Goal: Transaction & Acquisition: Purchase product/service

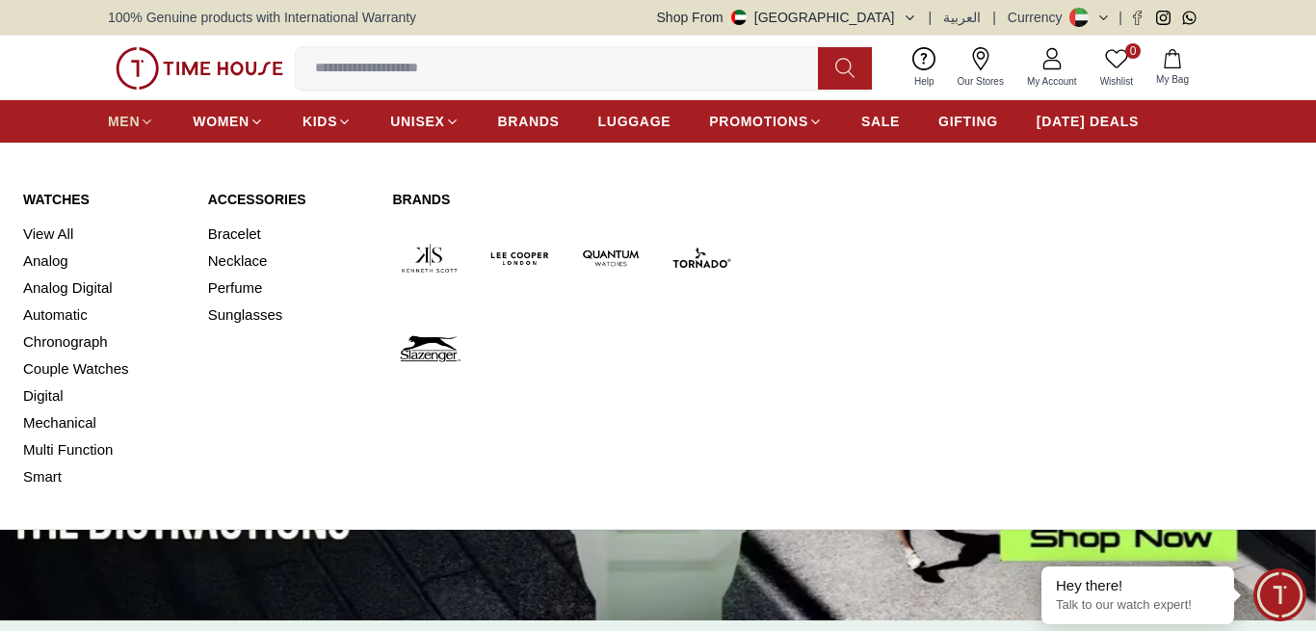
click at [136, 121] on span "MEN" at bounding box center [124, 121] width 32 height 19
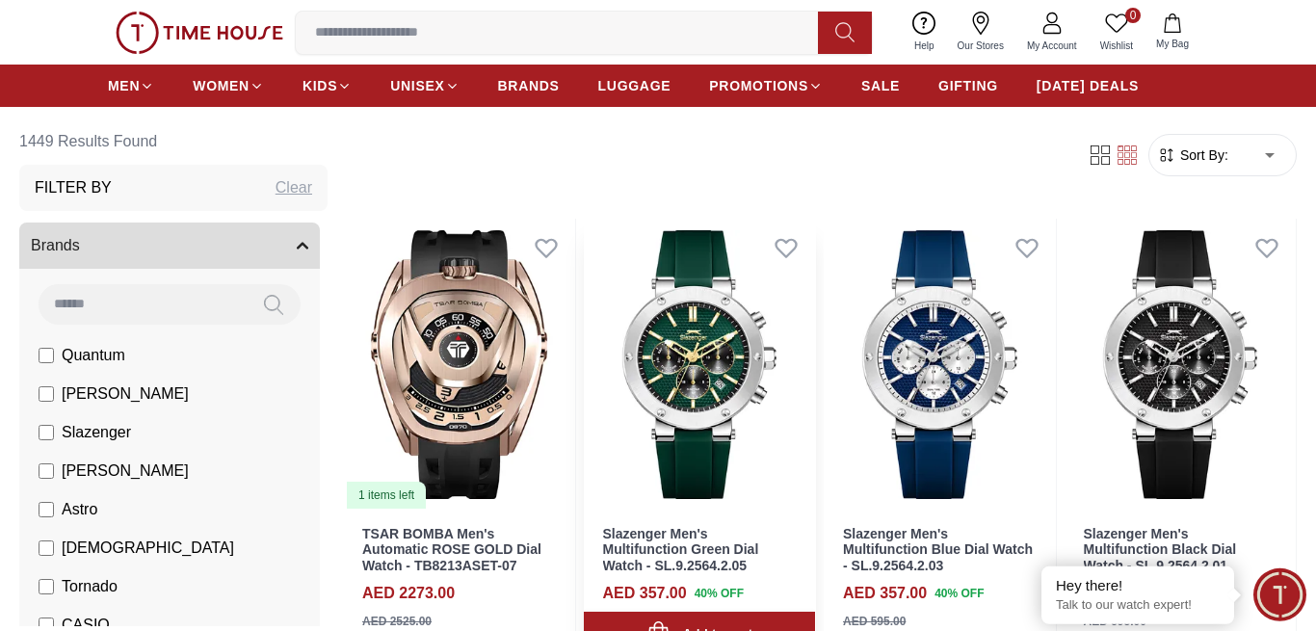
scroll to position [98, 0]
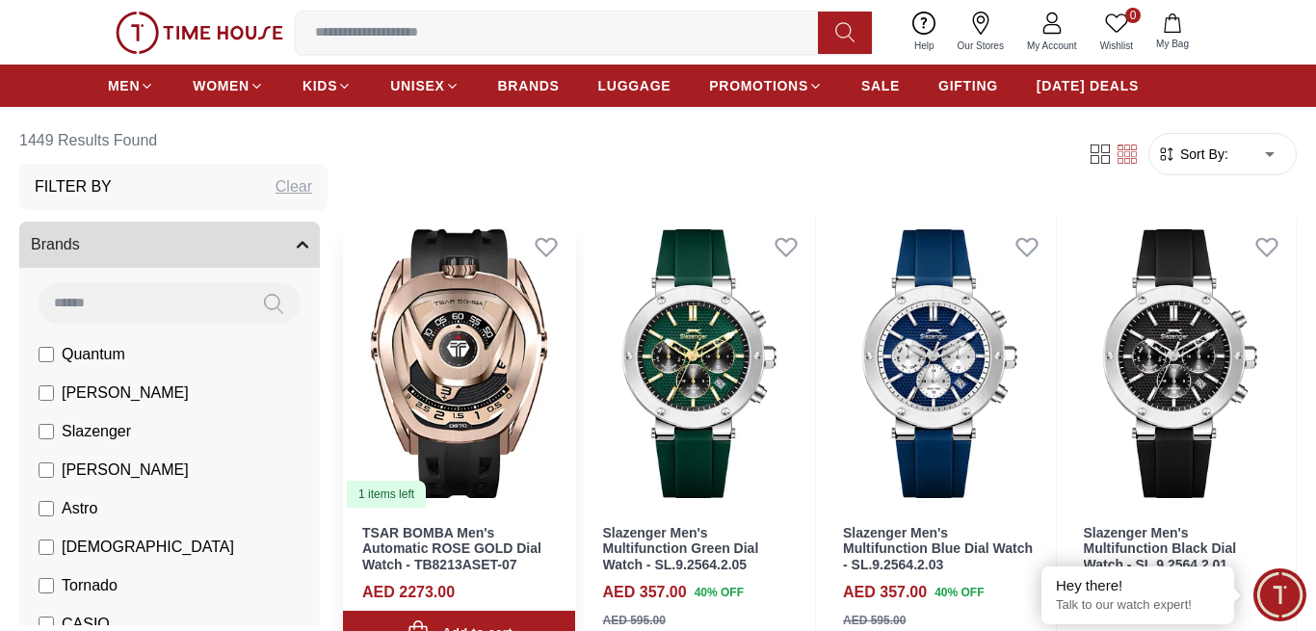
click at [495, 354] on img at bounding box center [459, 364] width 232 height 292
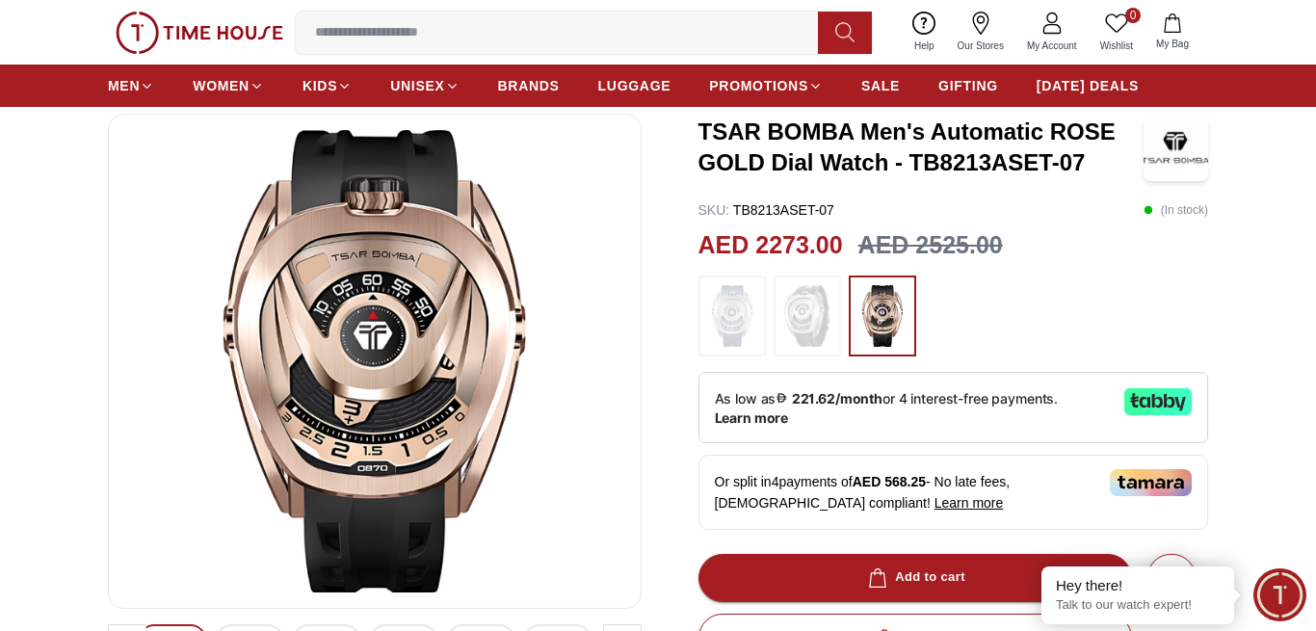
click at [803, 325] on img at bounding box center [807, 316] width 48 height 62
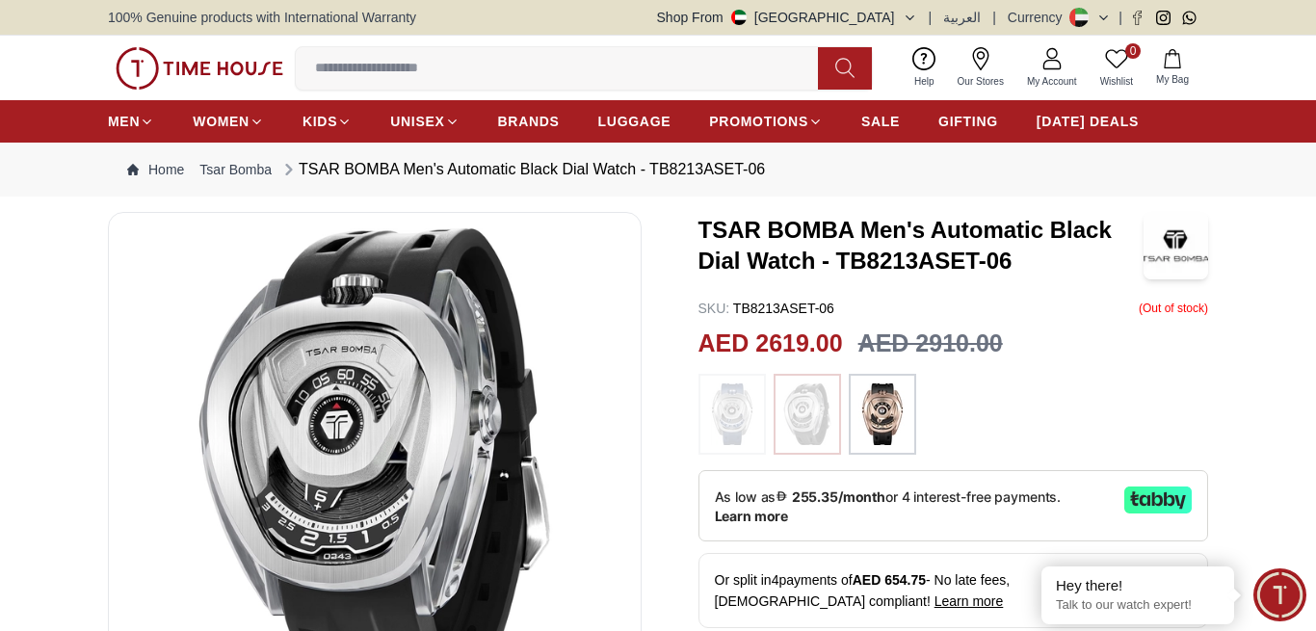
click at [1192, 236] on img at bounding box center [1175, 245] width 65 height 67
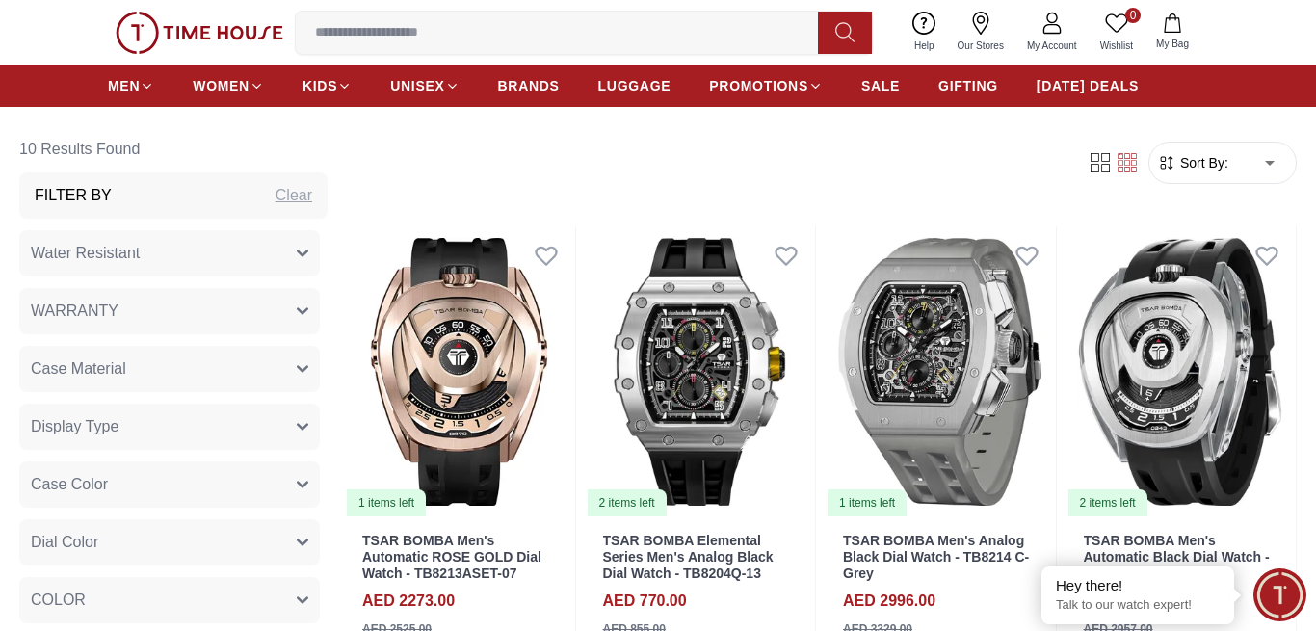
scroll to position [688, 0]
click at [1209, 160] on span "Sort By:" at bounding box center [1202, 161] width 52 height 19
click at [1214, 160] on span "Sort By:" at bounding box center [1202, 161] width 52 height 19
click at [1177, 168] on span "Sort By:" at bounding box center [1202, 161] width 52 height 19
click at [1223, 158] on span "Sort By:" at bounding box center [1202, 161] width 52 height 19
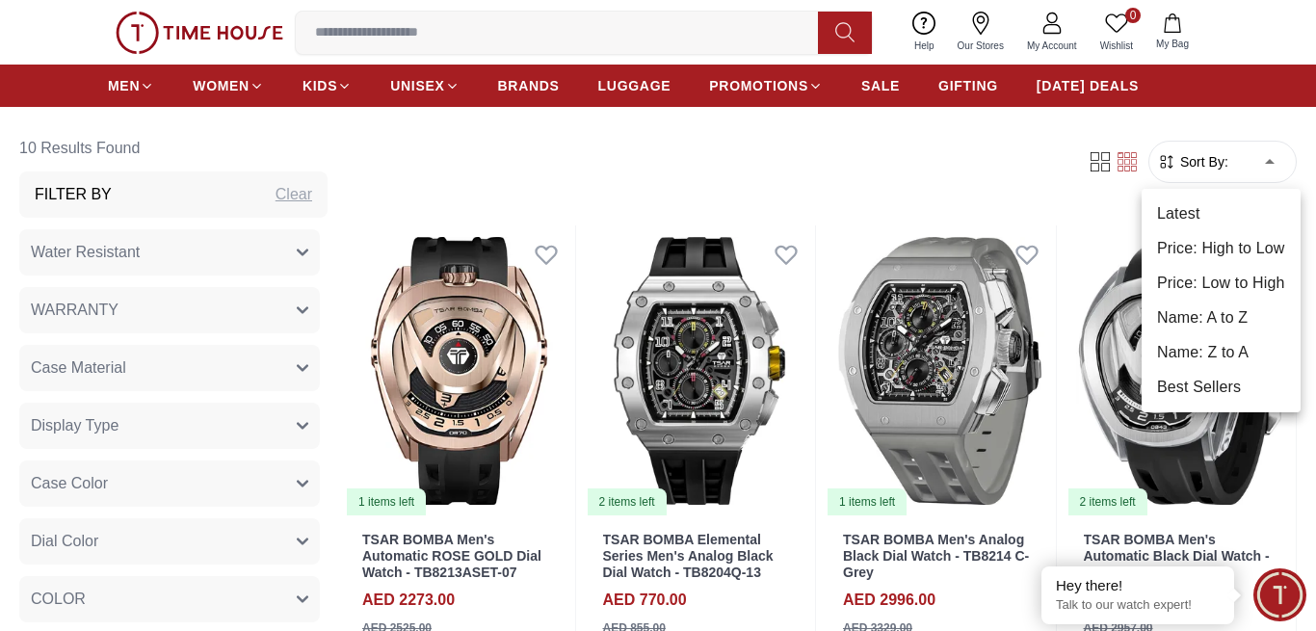
click at [1231, 289] on li "Price: Low to High" at bounding box center [1220, 283] width 159 height 35
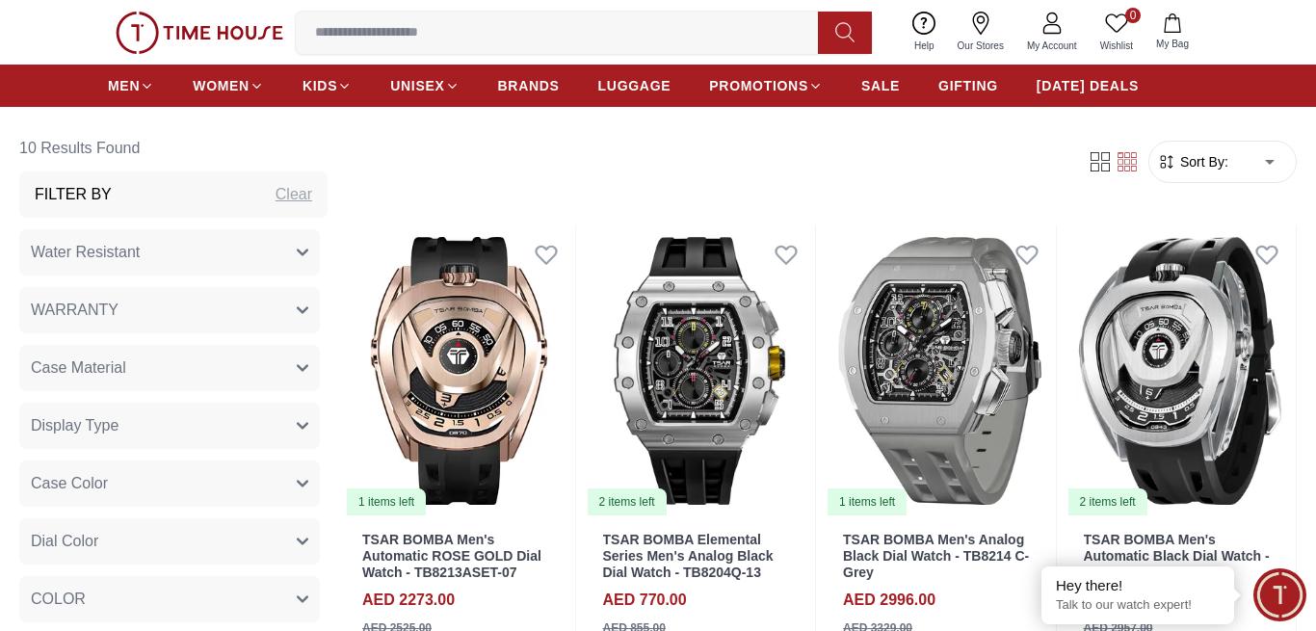
type input "*"
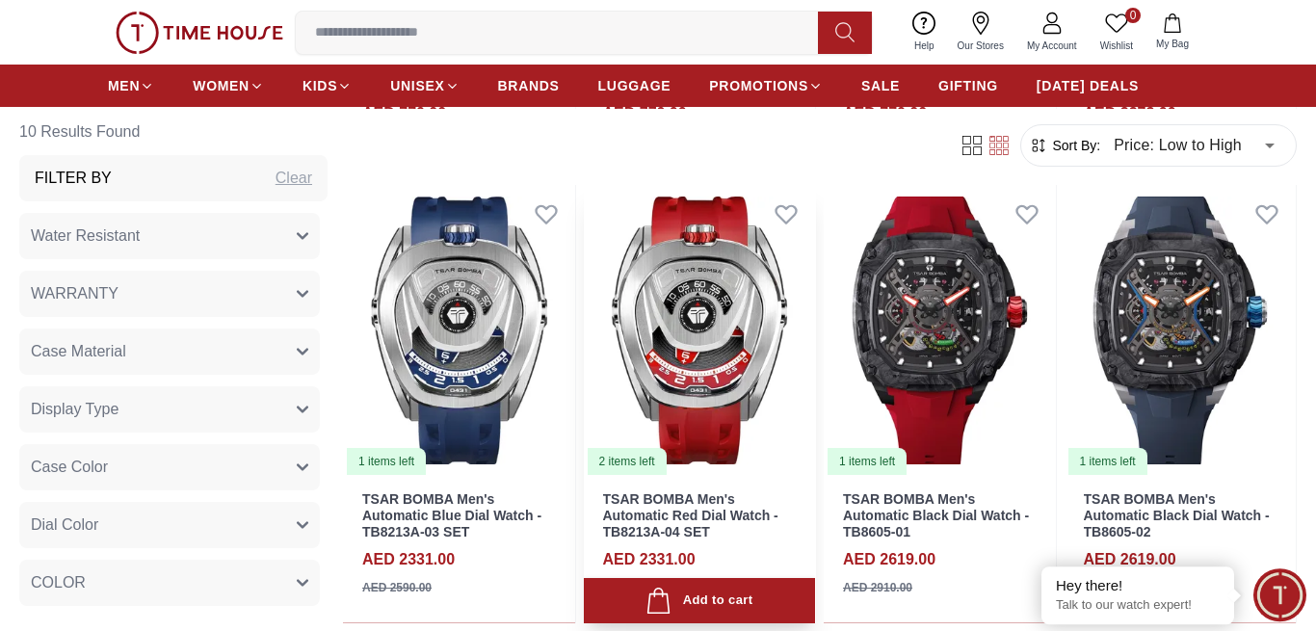
scroll to position [1179, 0]
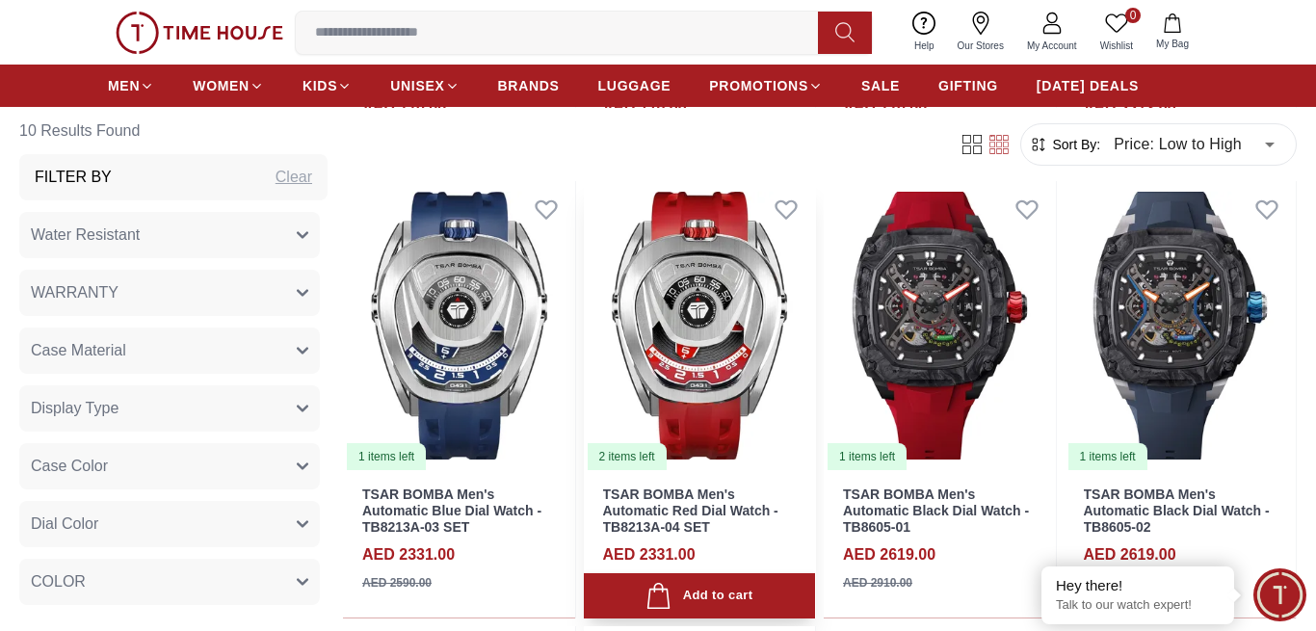
click at [703, 265] on img at bounding box center [700, 326] width 232 height 292
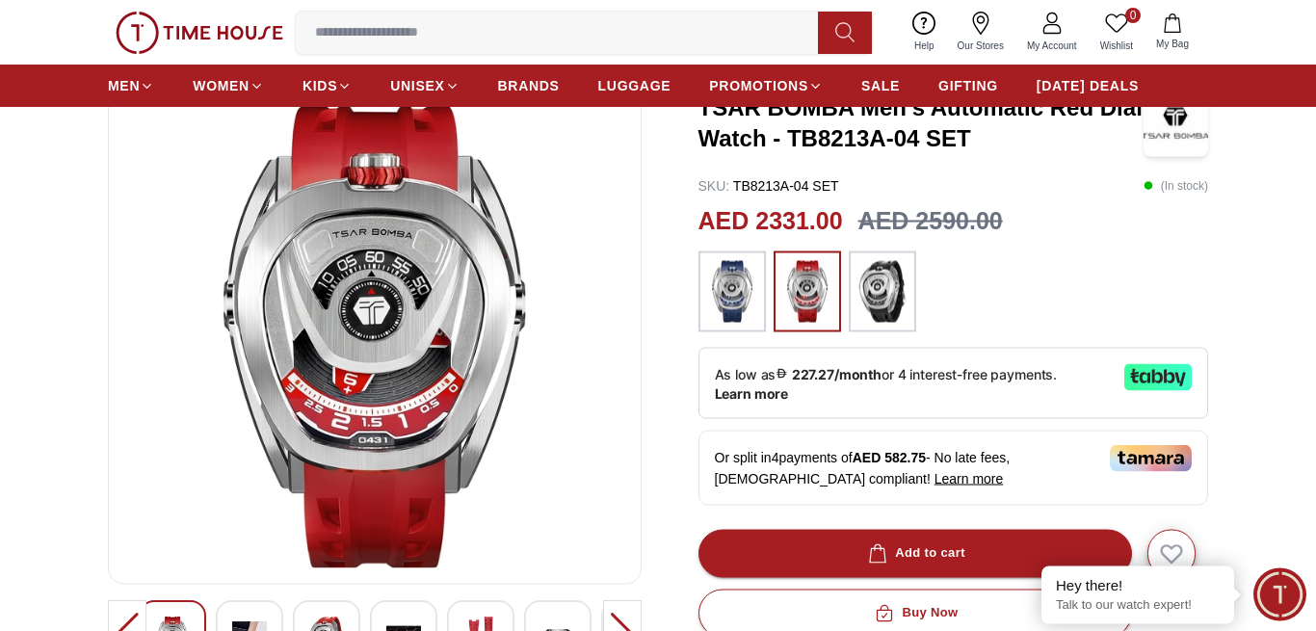
scroll to position [295, 0]
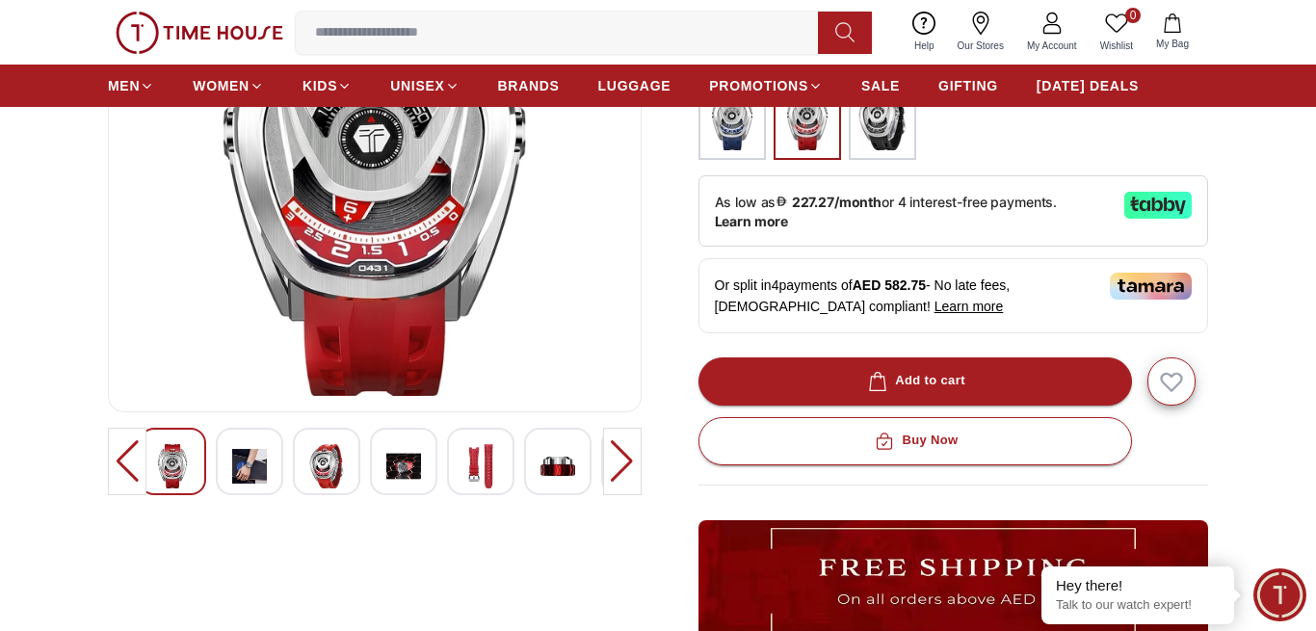
click at [462, 460] on div at bounding box center [480, 461] width 67 height 67
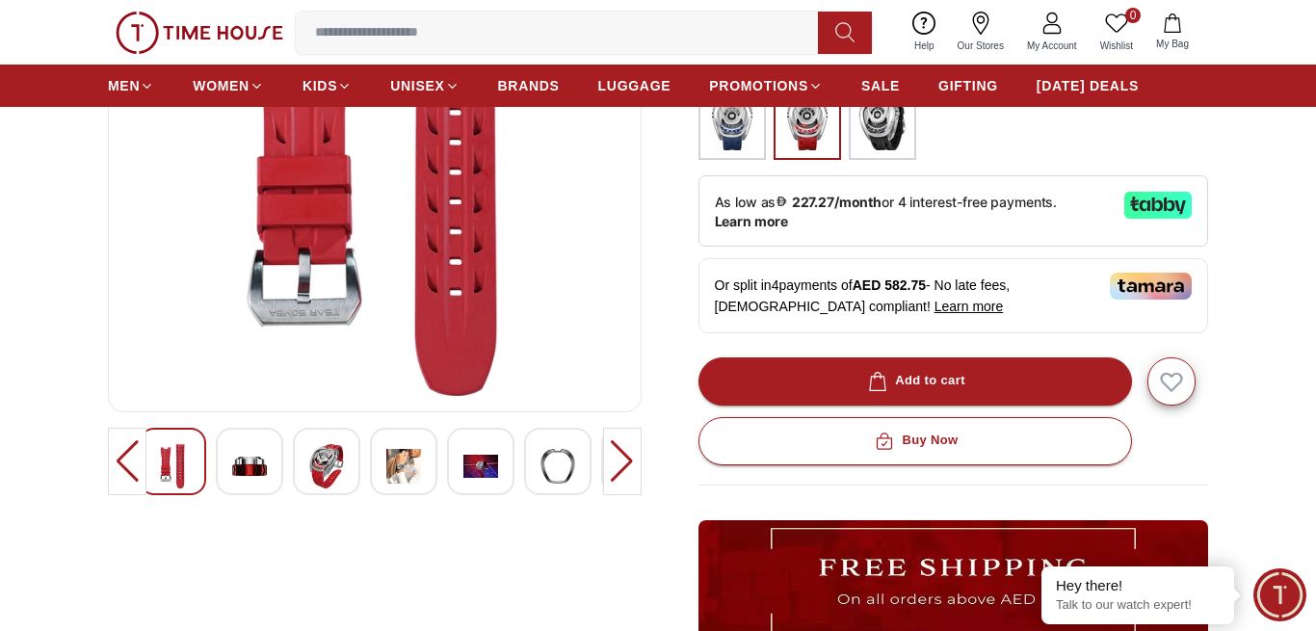
click at [297, 460] on div at bounding box center [326, 461] width 67 height 67
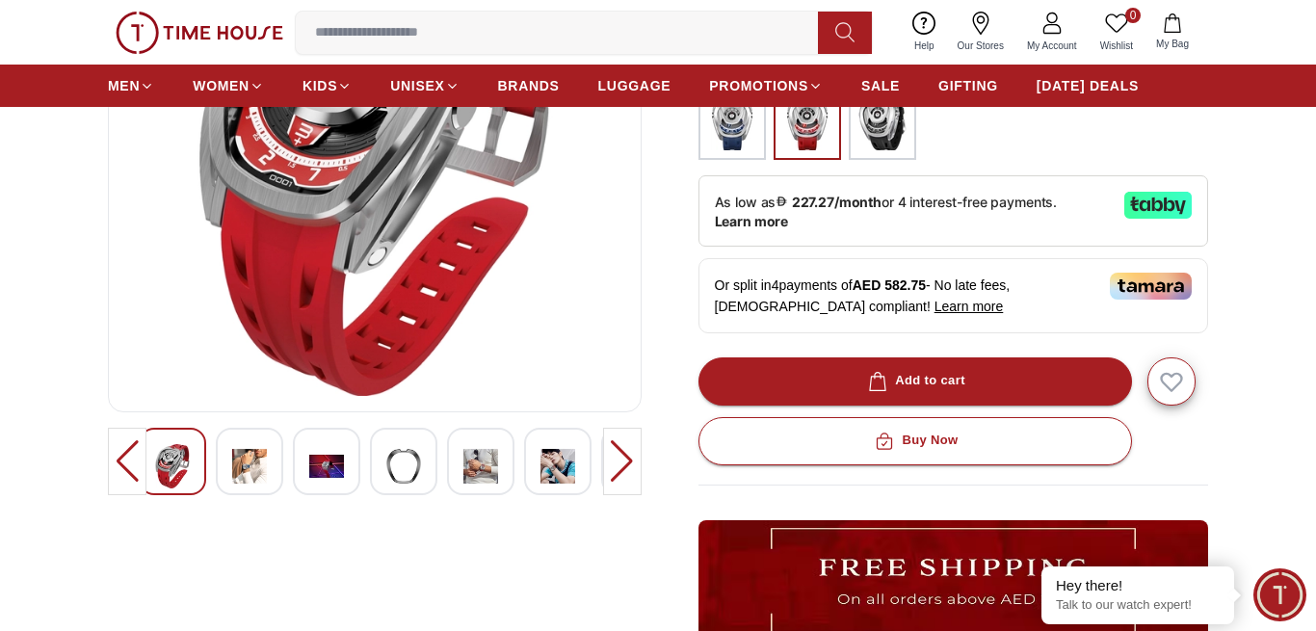
click at [262, 455] on img at bounding box center [249, 466] width 35 height 44
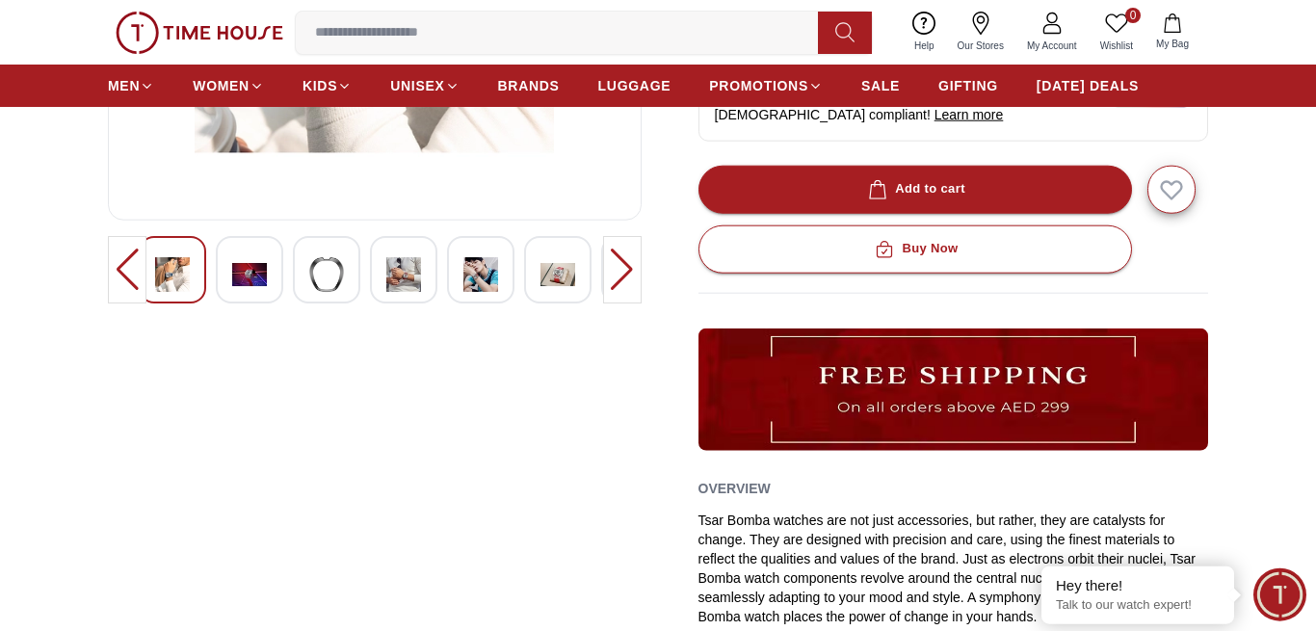
scroll to position [491, 0]
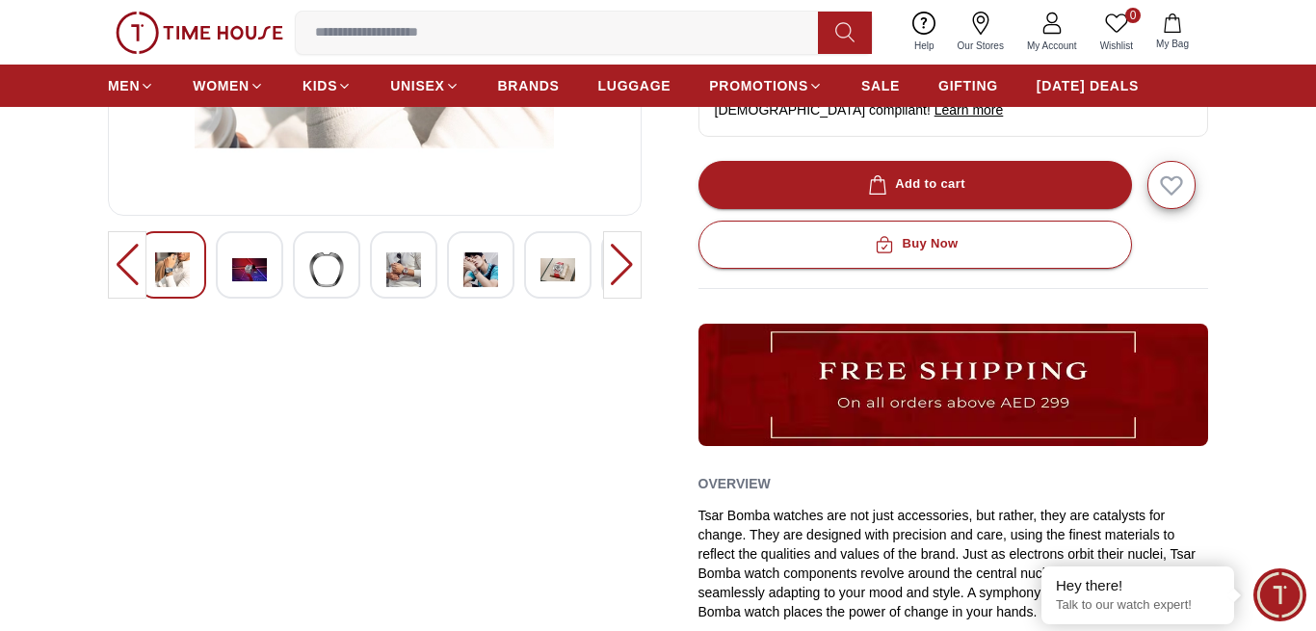
click at [565, 247] on div at bounding box center [557, 264] width 67 height 67
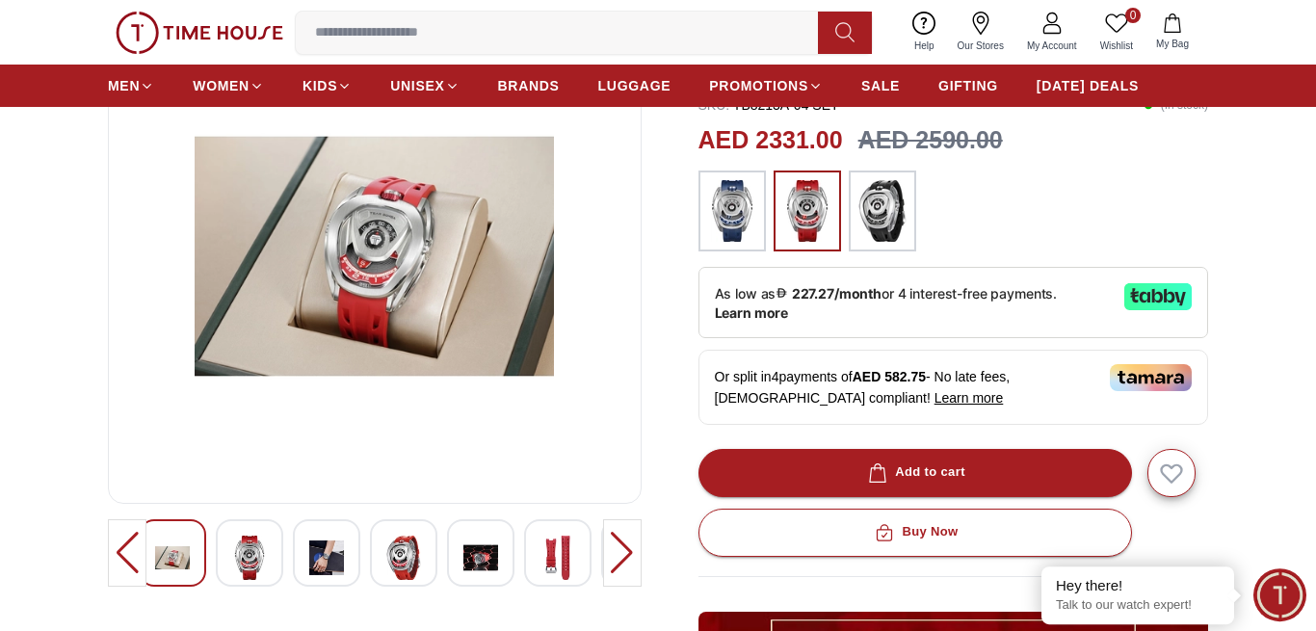
scroll to position [196, 0]
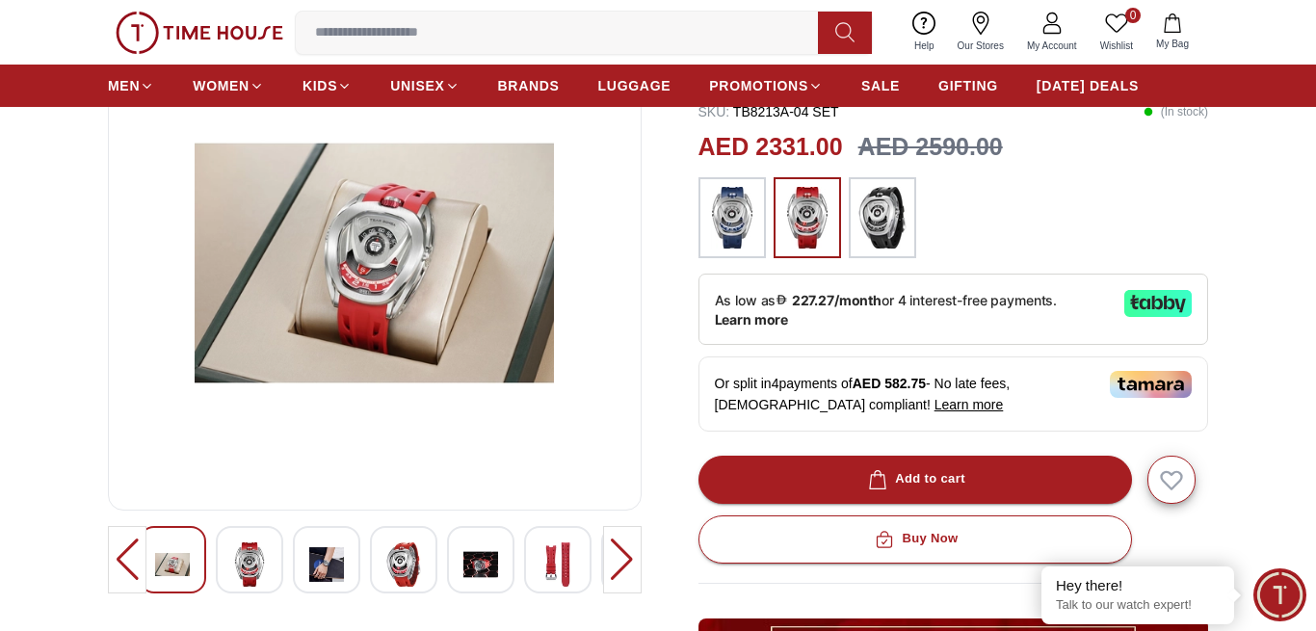
click at [320, 573] on img at bounding box center [326, 564] width 35 height 44
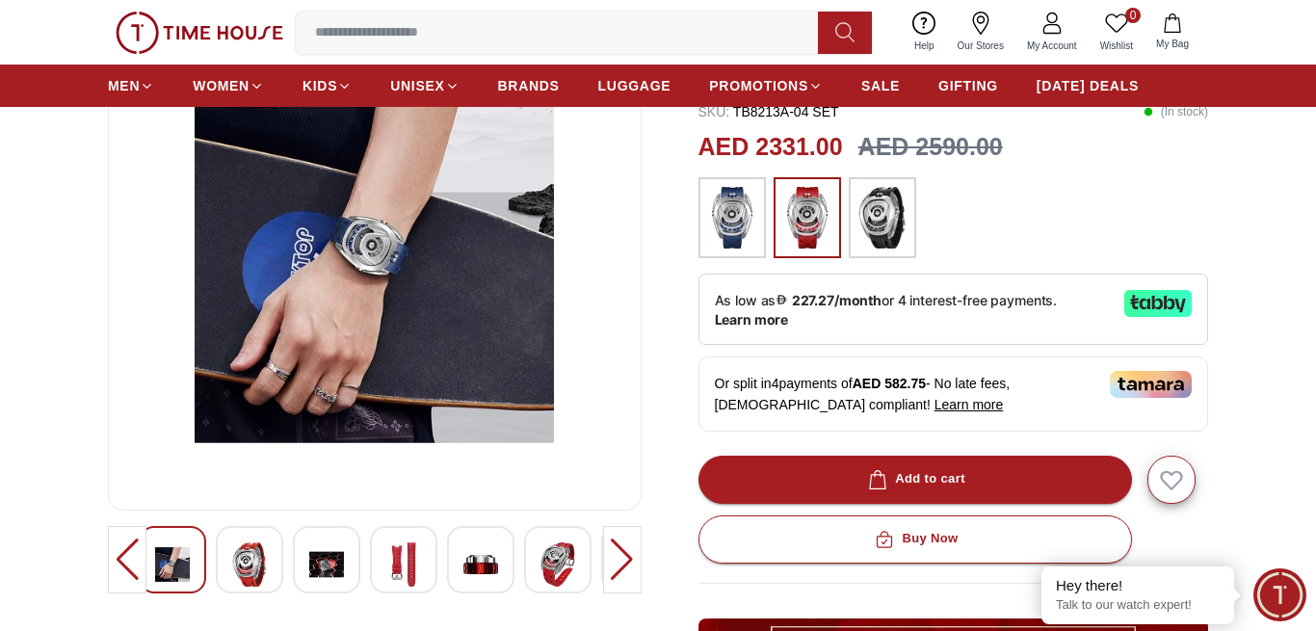
click at [621, 573] on div at bounding box center [622, 559] width 39 height 67
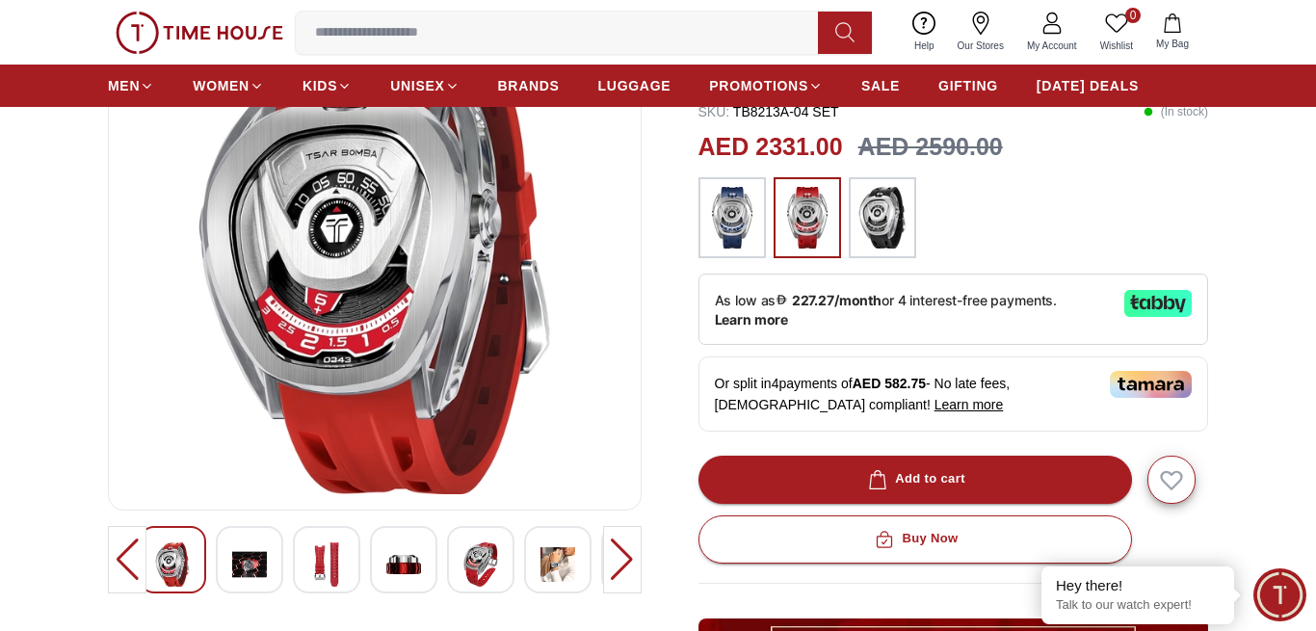
click at [122, 558] on div at bounding box center [127, 559] width 39 height 67
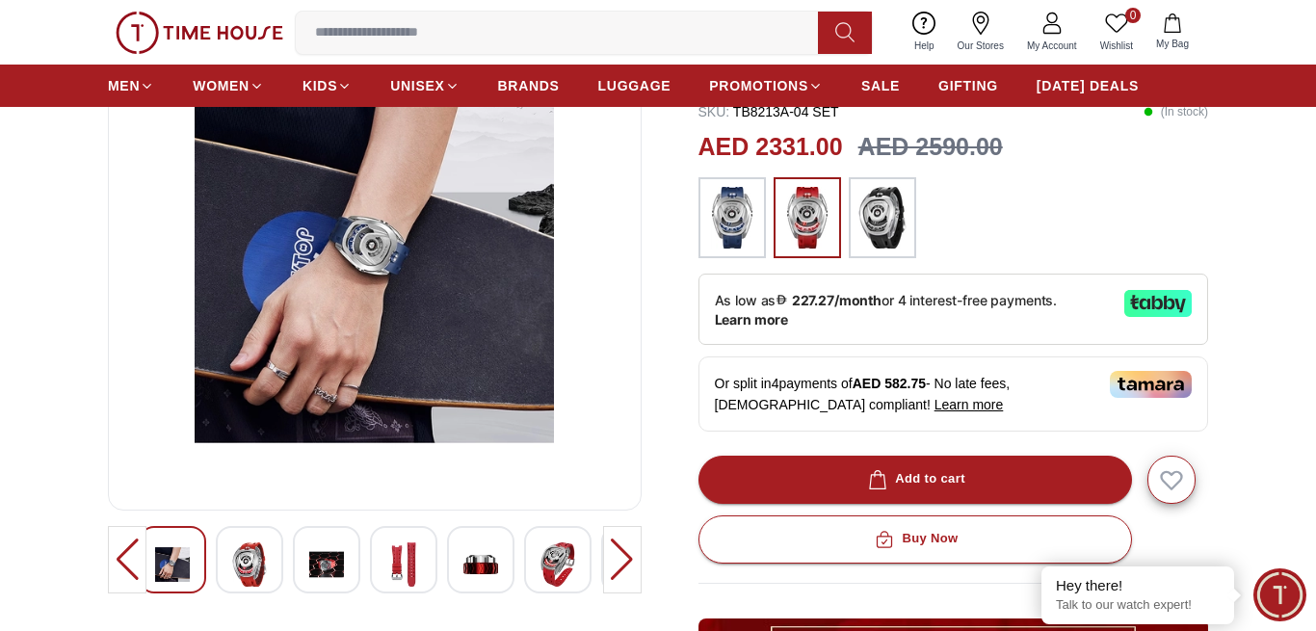
click at [127, 561] on div at bounding box center [127, 559] width 39 height 67
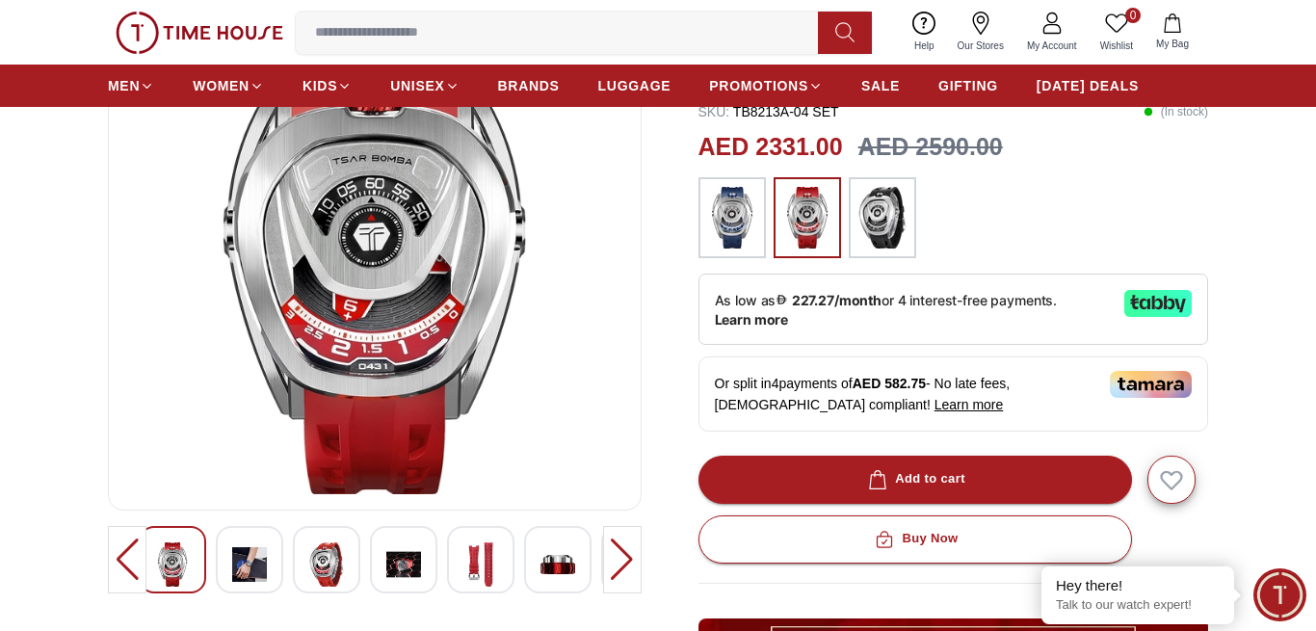
click at [127, 561] on div at bounding box center [127, 559] width 39 height 67
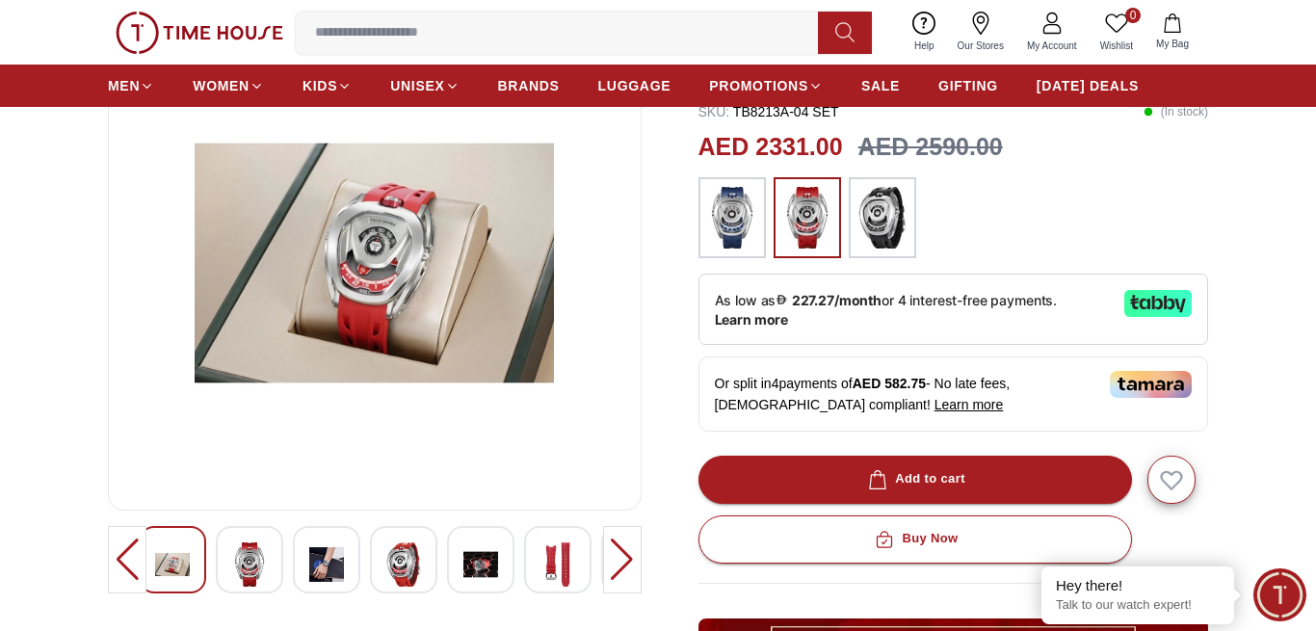
click at [127, 561] on div at bounding box center [127, 559] width 39 height 67
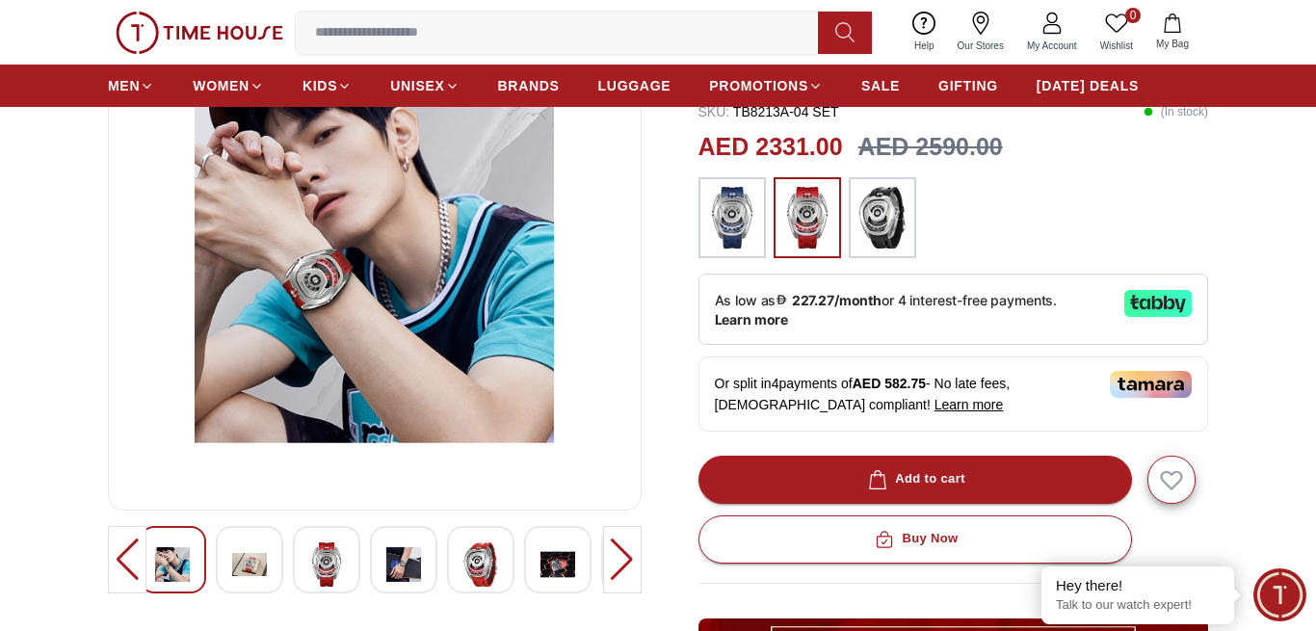
click at [127, 561] on div at bounding box center [127, 559] width 39 height 67
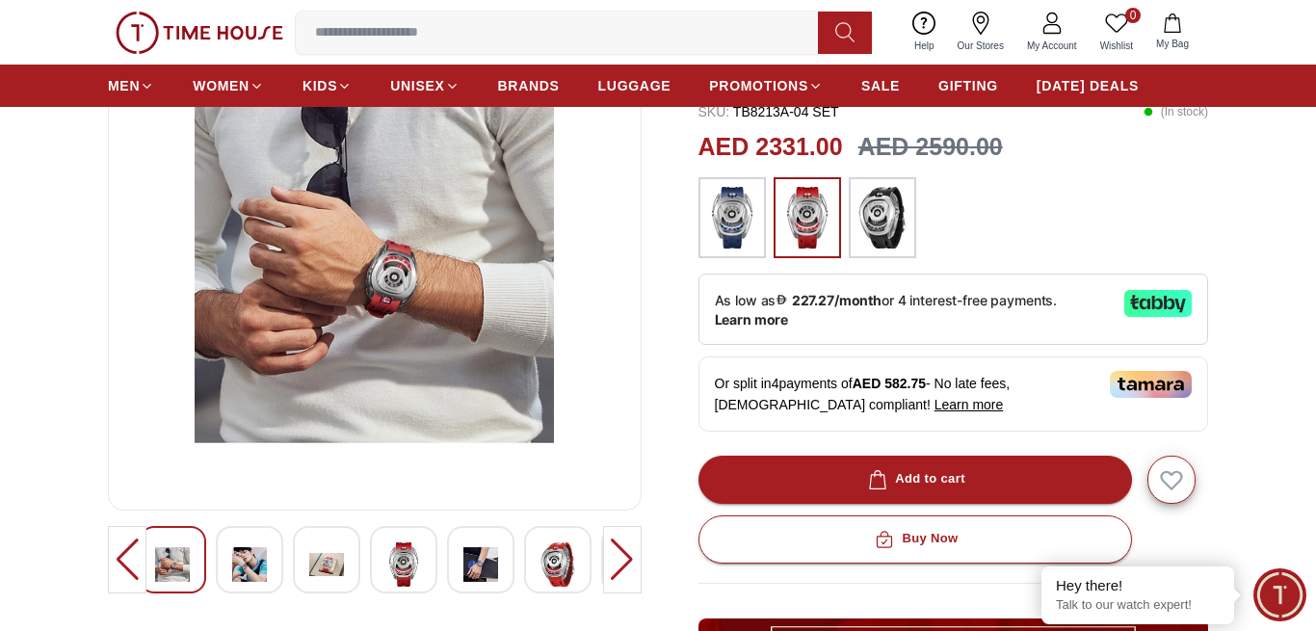
click at [127, 561] on div at bounding box center [127, 559] width 39 height 67
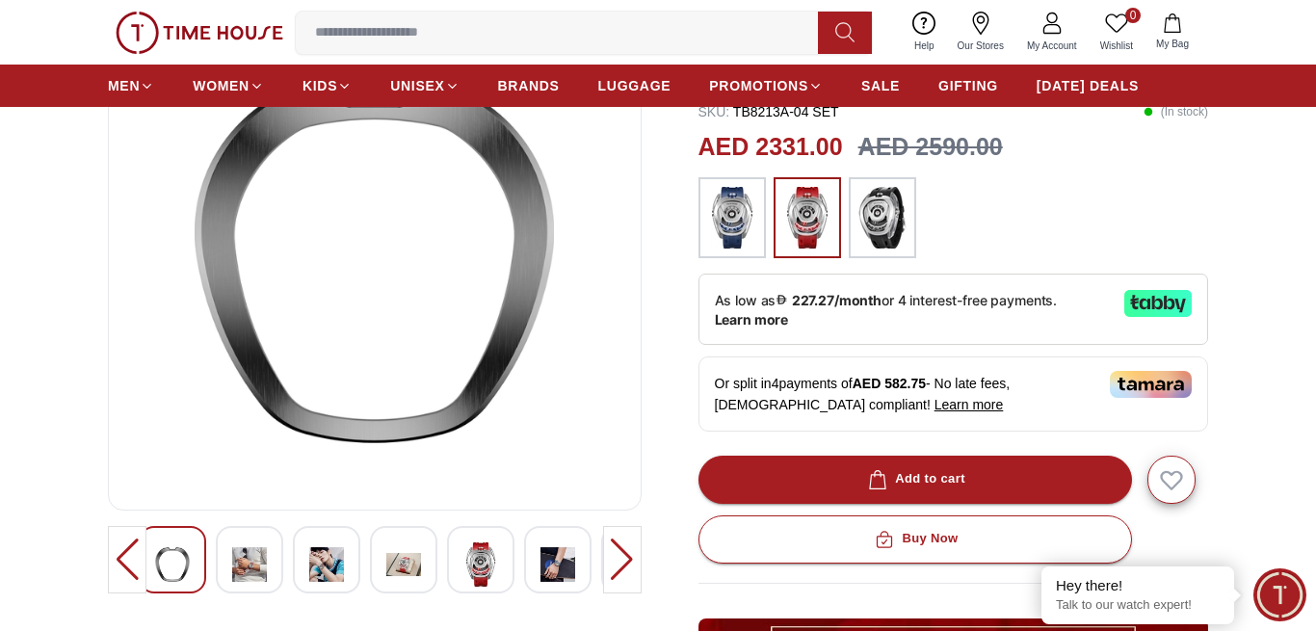
click at [127, 561] on div at bounding box center [127, 559] width 39 height 67
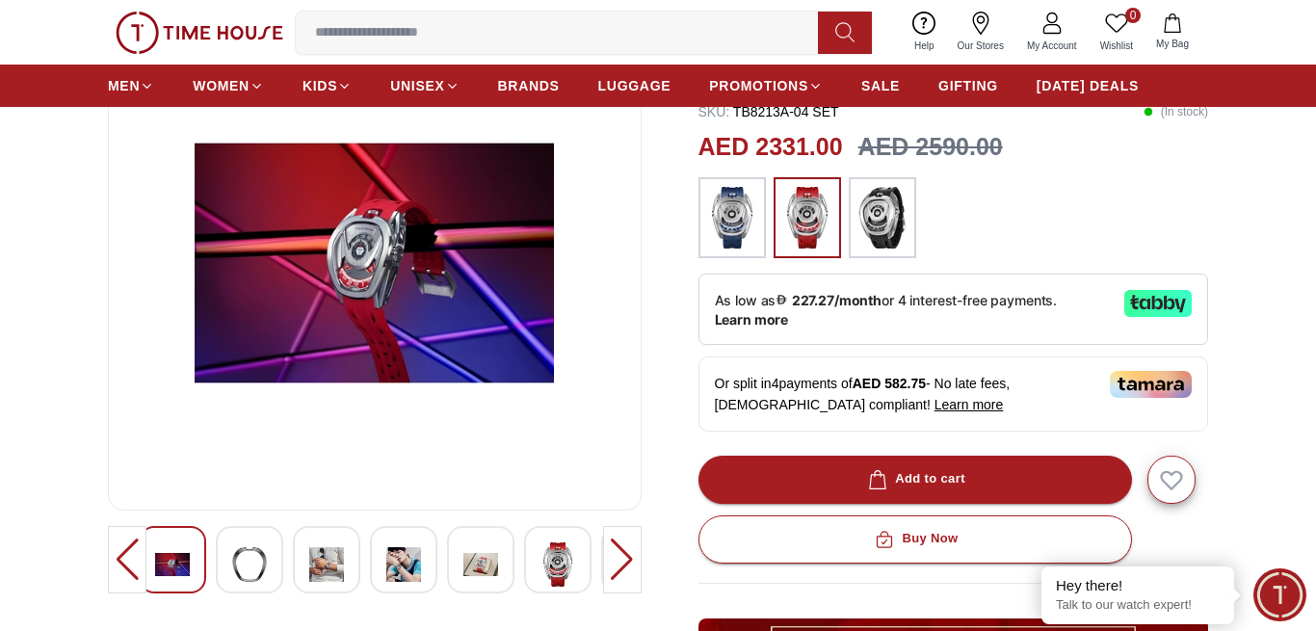
click at [127, 561] on div at bounding box center [127, 559] width 39 height 67
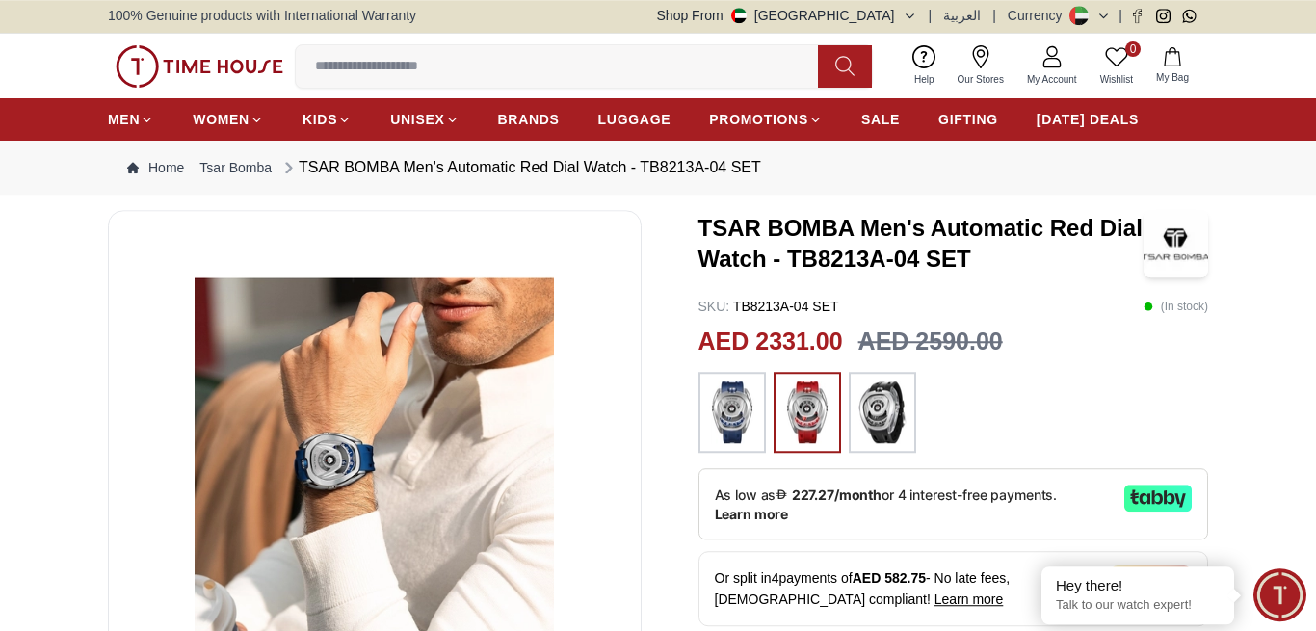
scroll to position [0, 0]
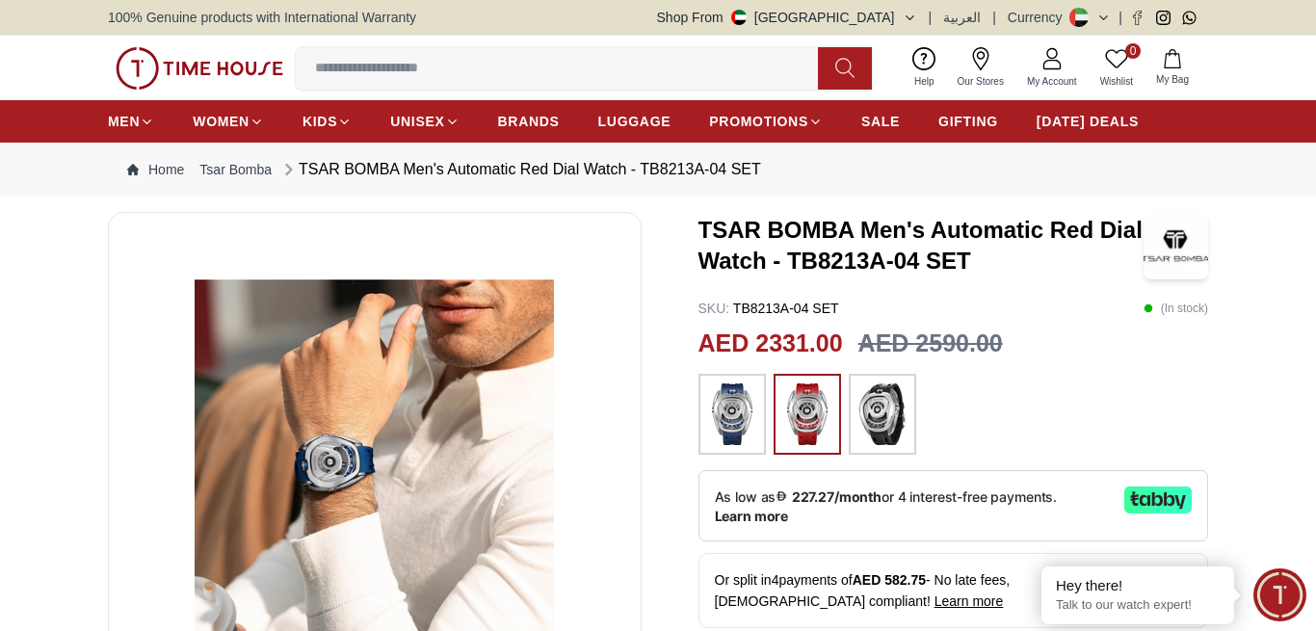
click at [887, 424] on img at bounding box center [882, 414] width 48 height 62
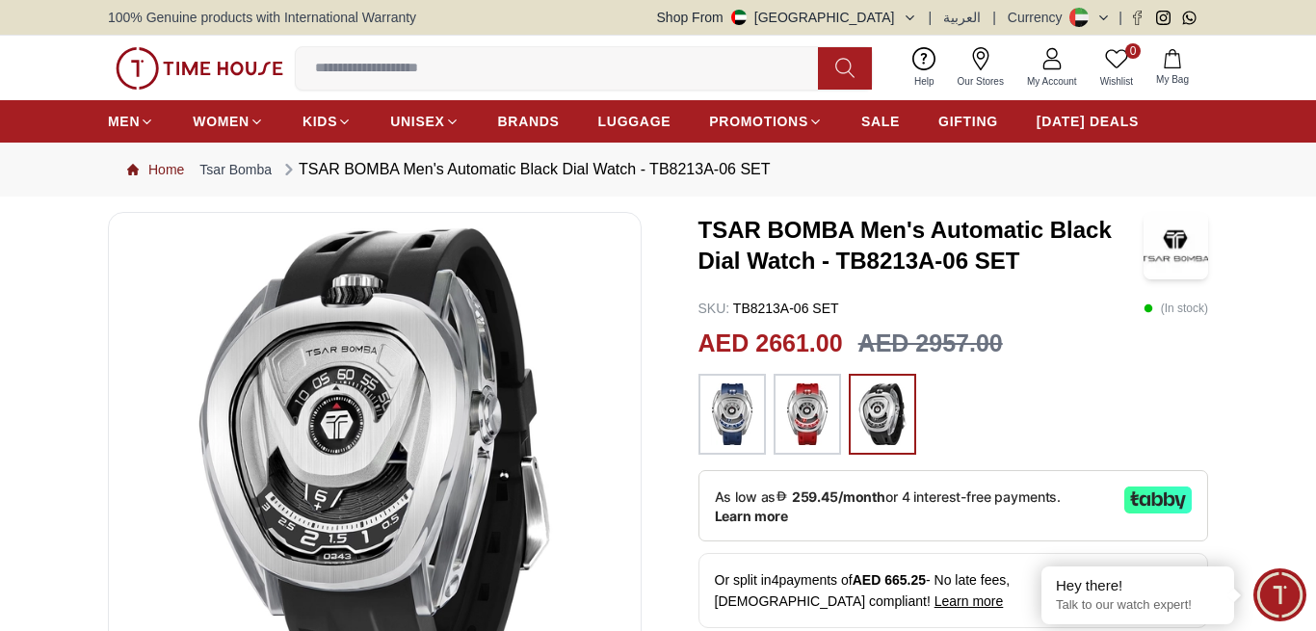
click at [181, 171] on link "Home" at bounding box center [155, 169] width 57 height 19
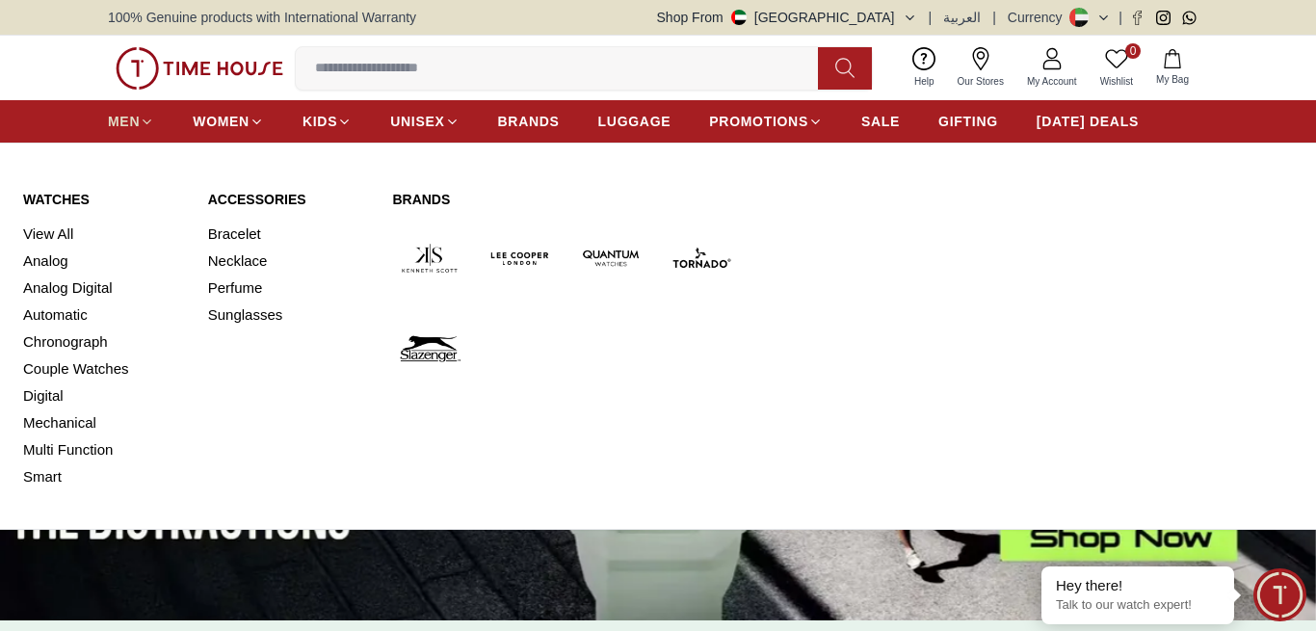
click at [137, 119] on span "MEN" at bounding box center [124, 121] width 32 height 19
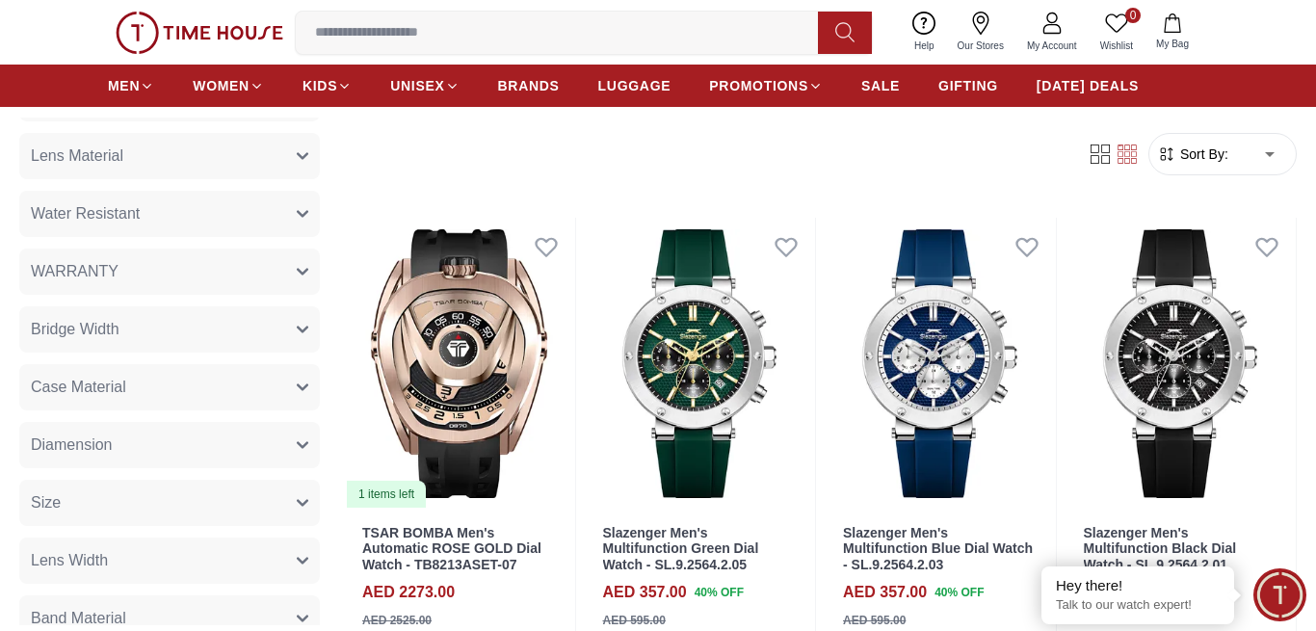
scroll to position [1179, 0]
click at [129, 282] on button "WARRANTY" at bounding box center [169, 270] width 300 height 46
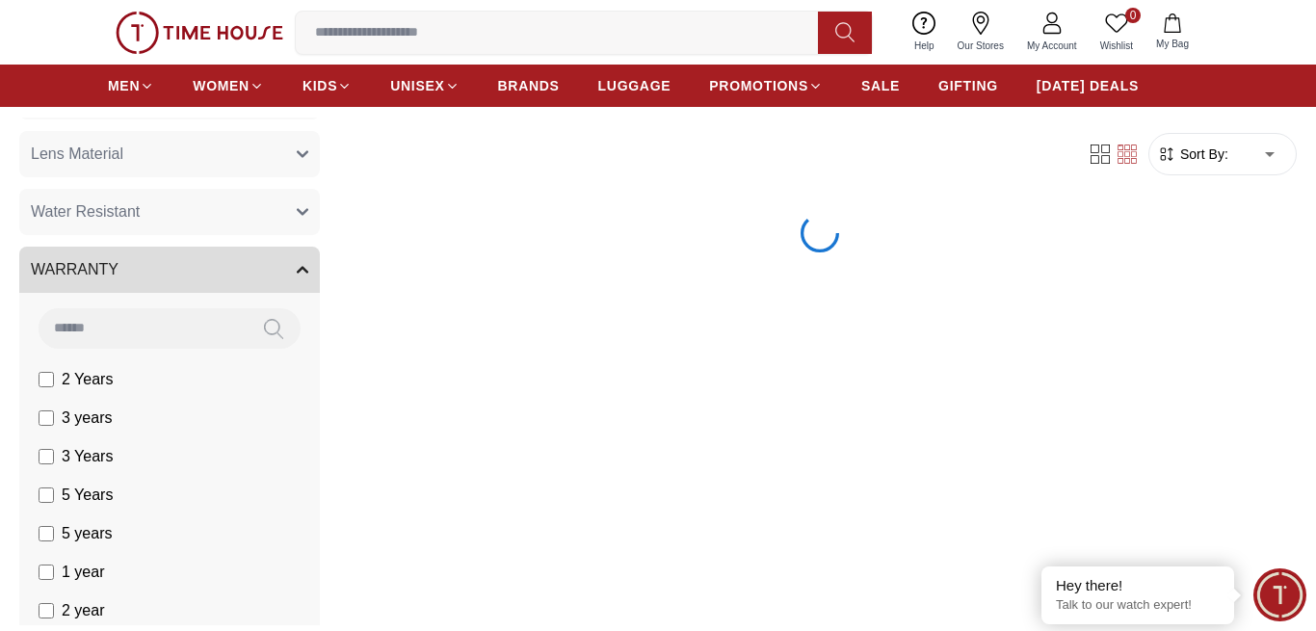
scroll to position [794, 0]
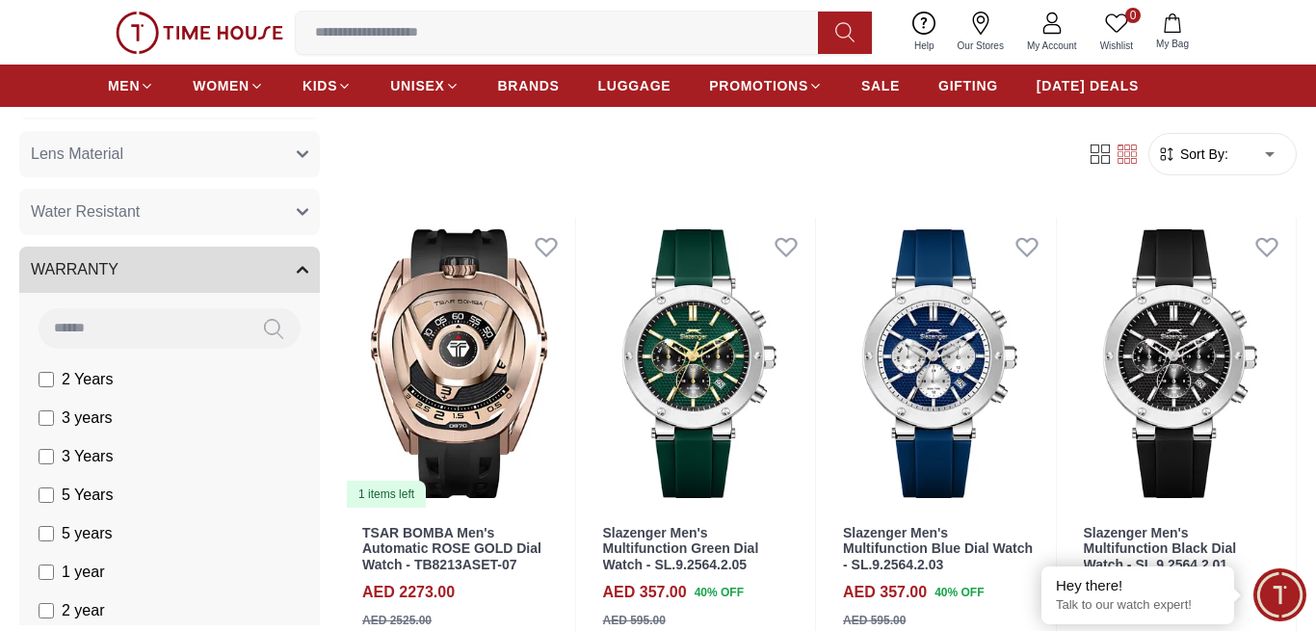
click at [1224, 167] on form "Sort By: ​ ****** ​" at bounding box center [1222, 154] width 148 height 42
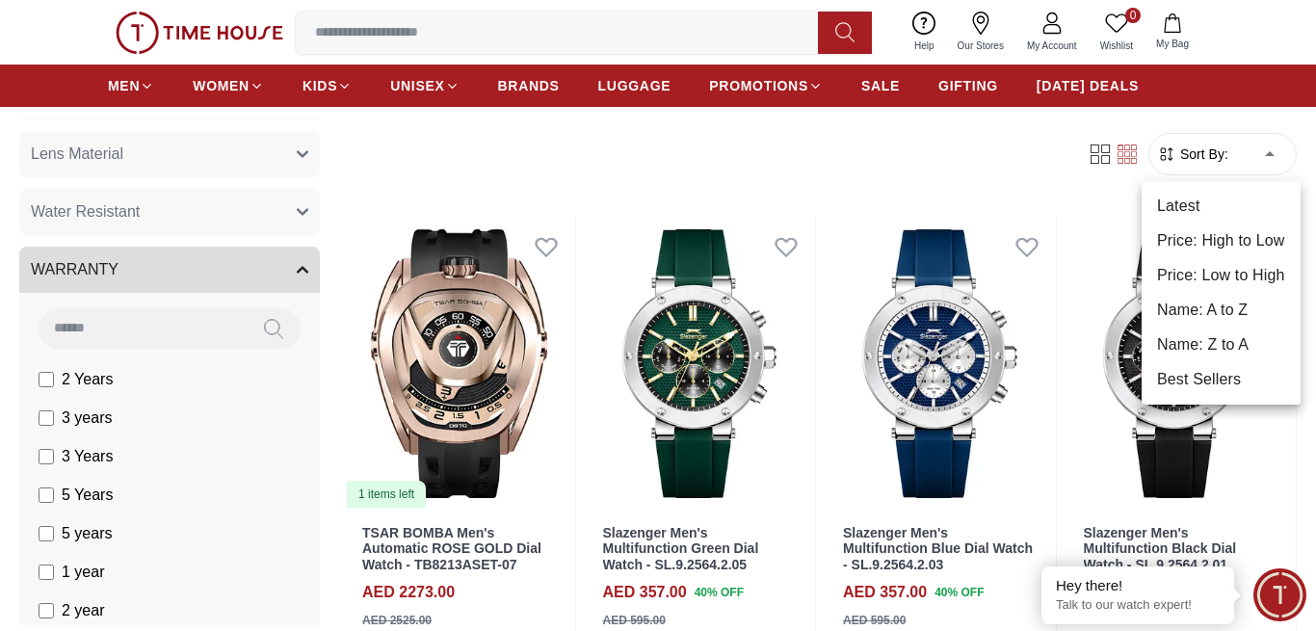
click at [1239, 286] on li "Price: Low to High" at bounding box center [1220, 275] width 159 height 35
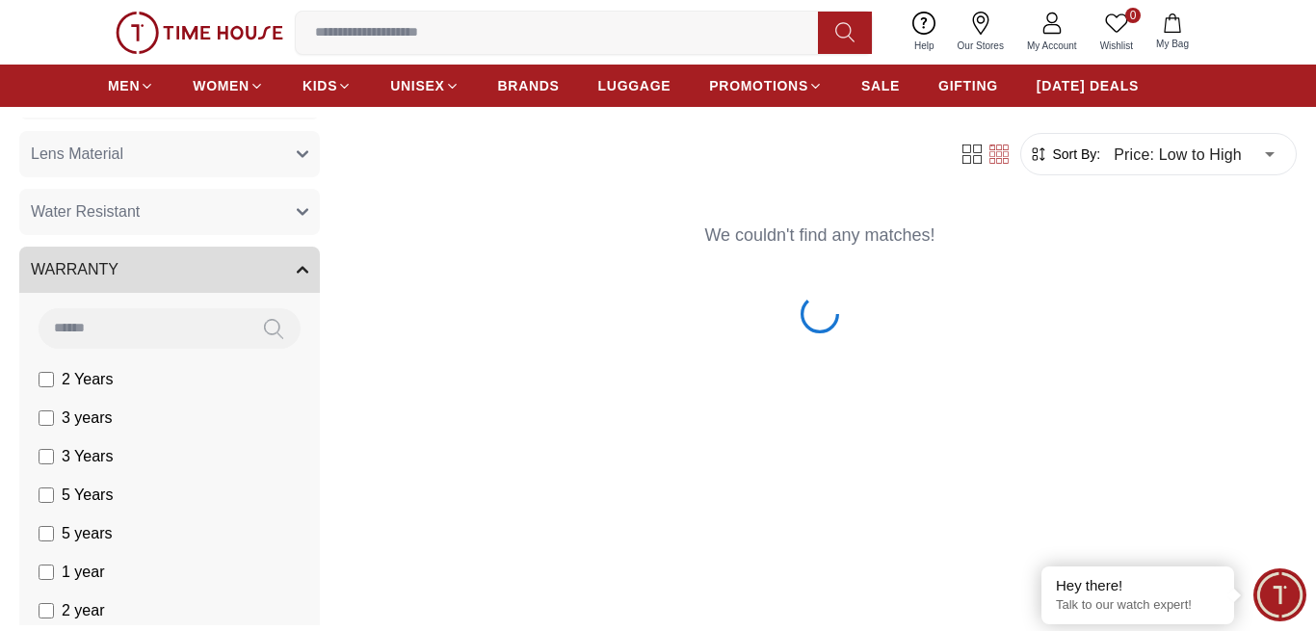
type input "*"
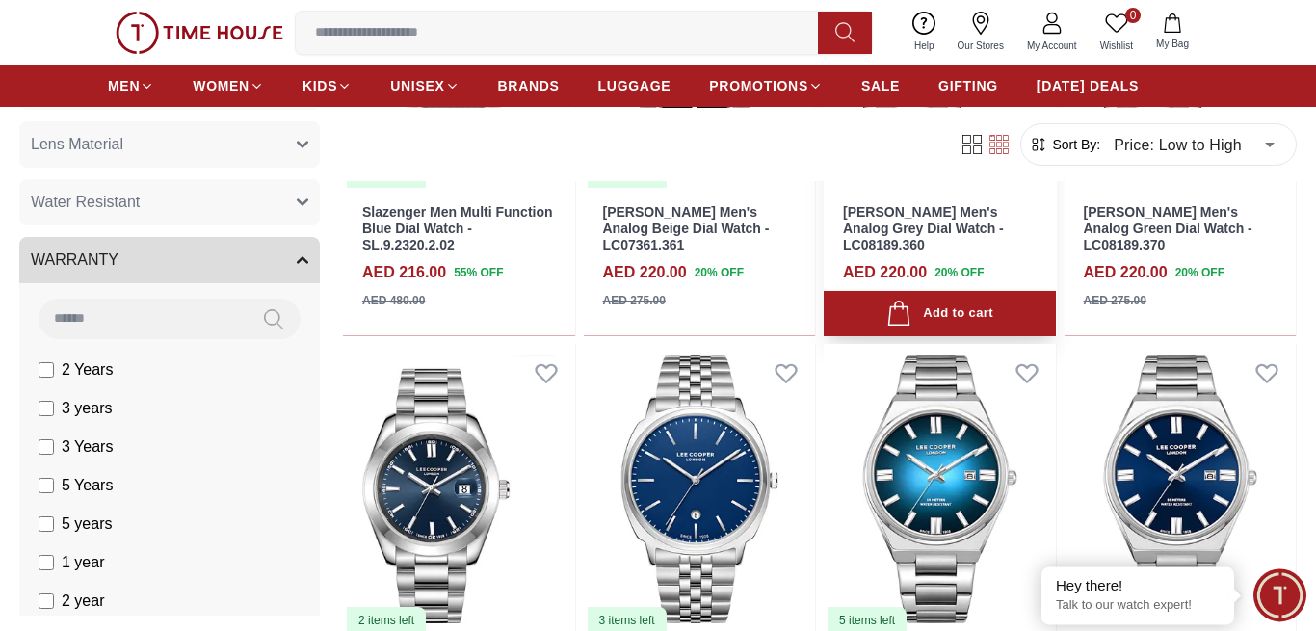
scroll to position [1375, 0]
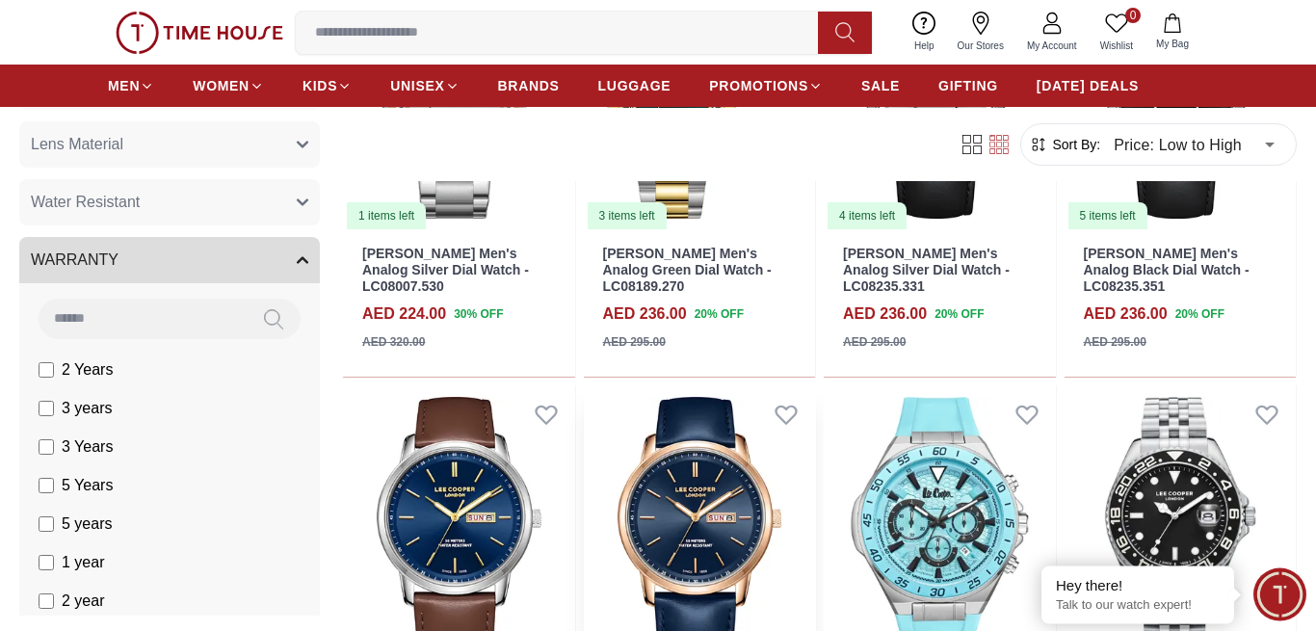
scroll to position [2161, 0]
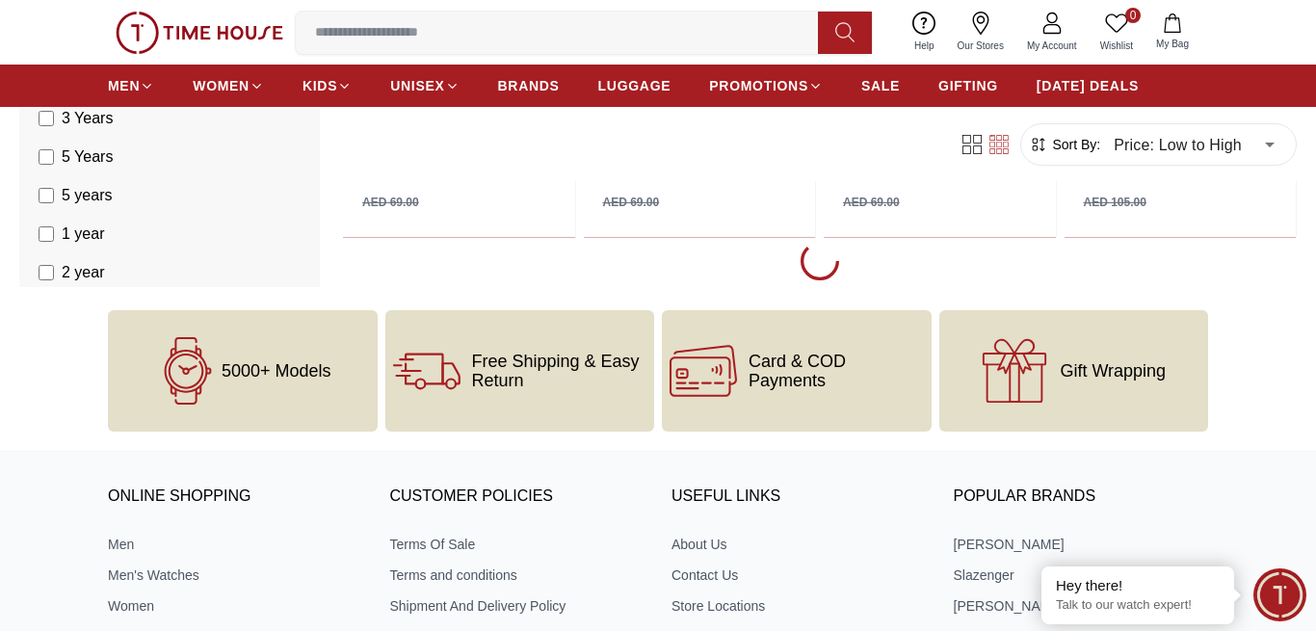
scroll to position [2021, 0]
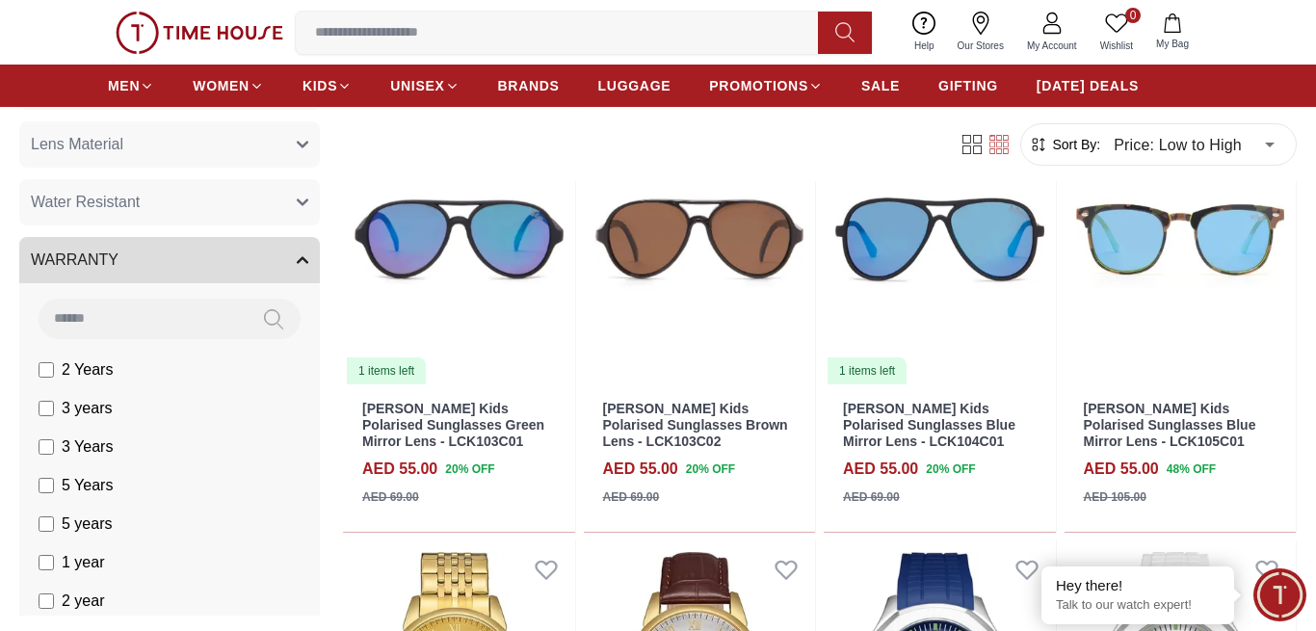
click at [50, 496] on label "5 Years" at bounding box center [76, 485] width 74 height 23
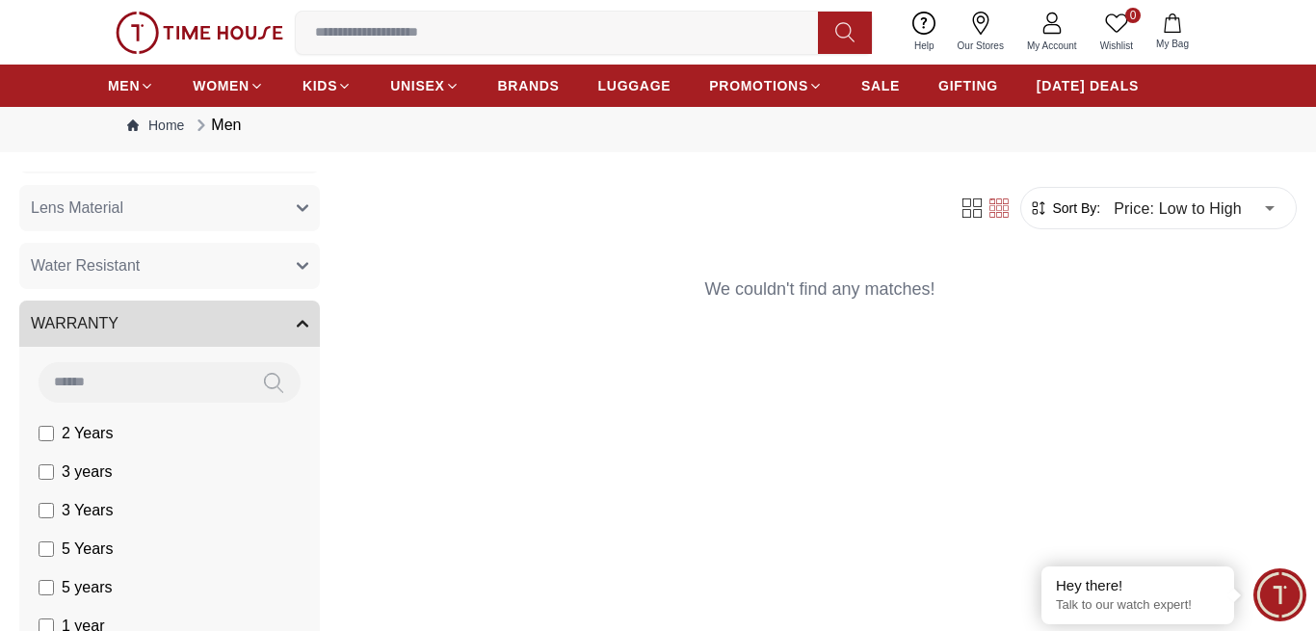
scroll to position [892, 0]
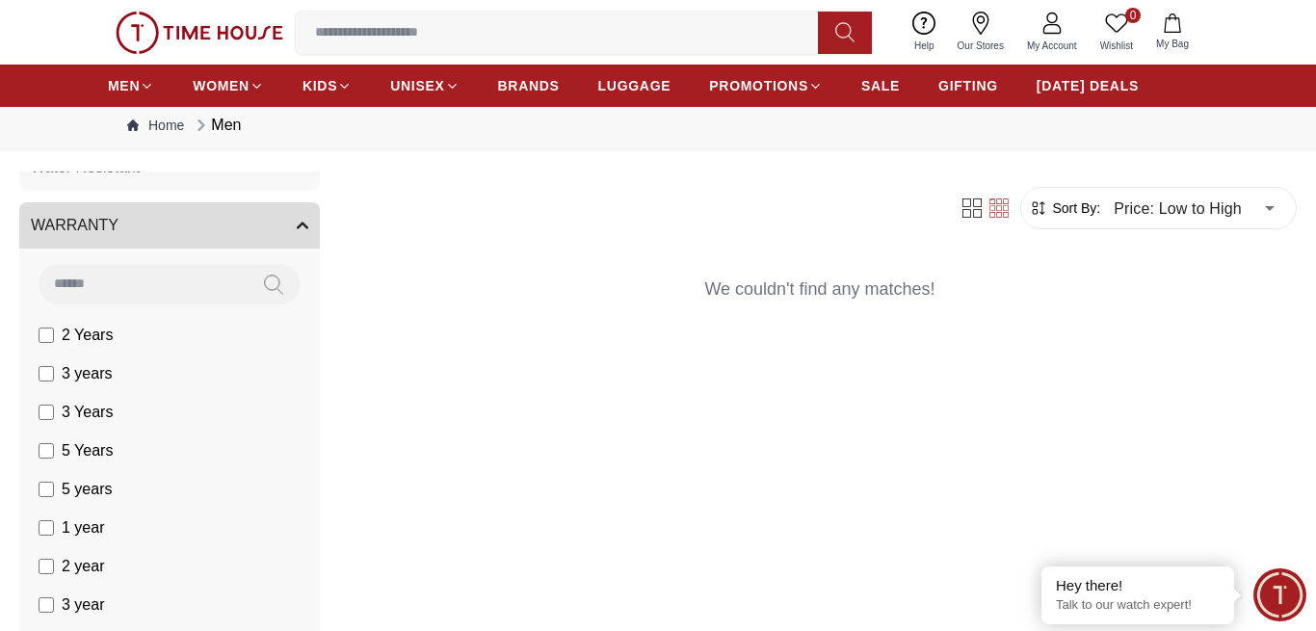
drag, startPoint x: 38, startPoint y: 412, endPoint x: 44, endPoint y: 426, distance: 15.1
click at [38, 411] on li "3 Years" at bounding box center [173, 412] width 293 height 39
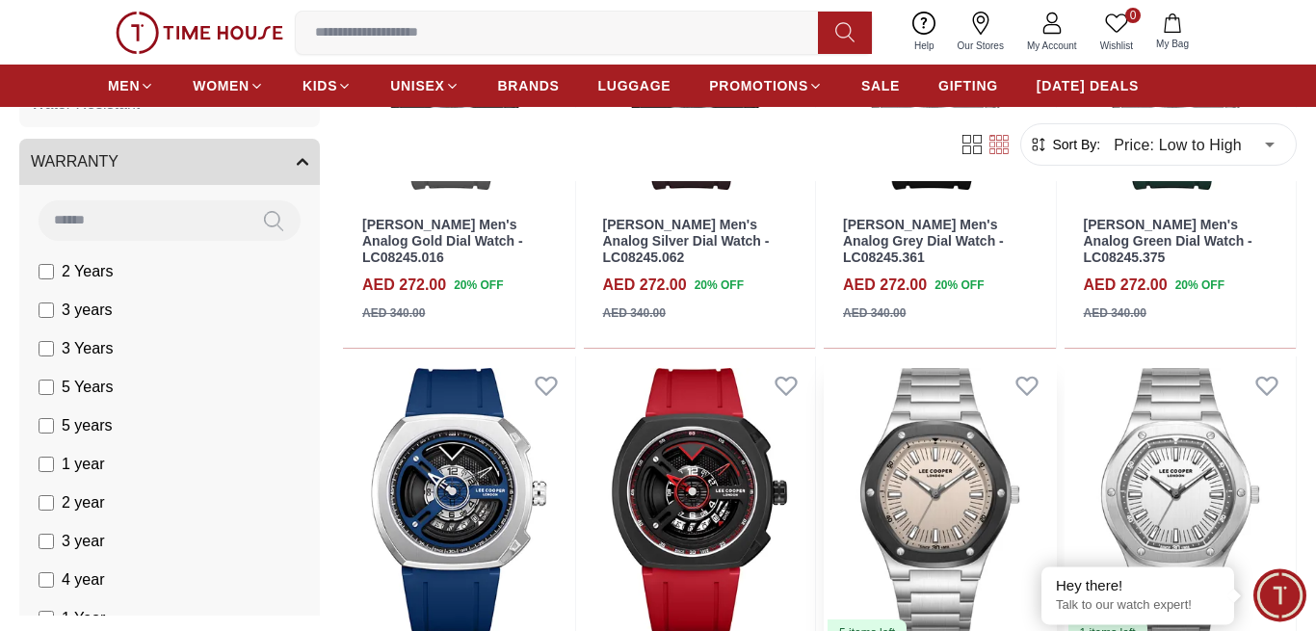
scroll to position [3974, 0]
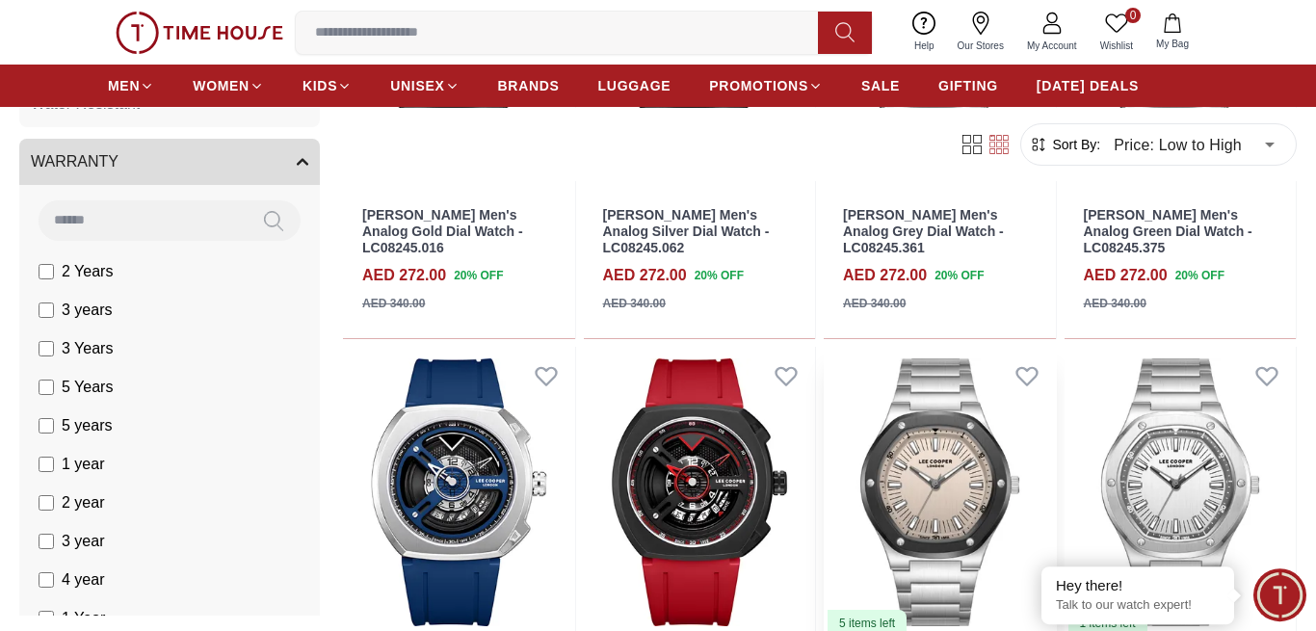
scroll to position [3974, 0]
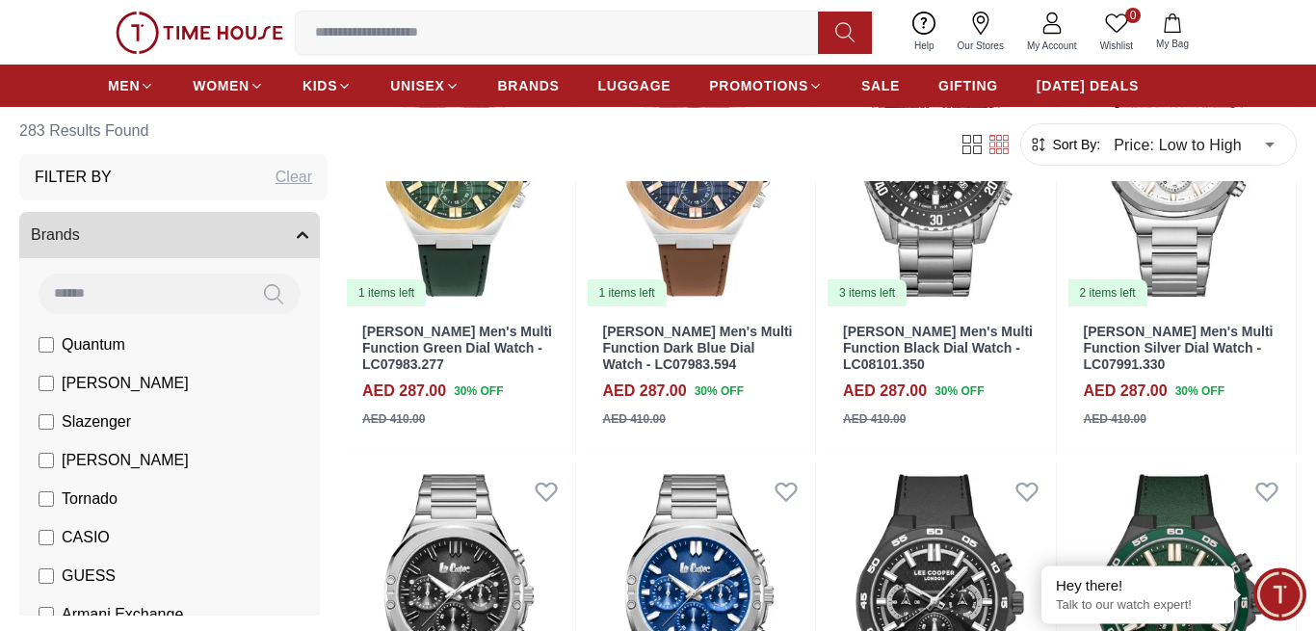
scroll to position [5644, 0]
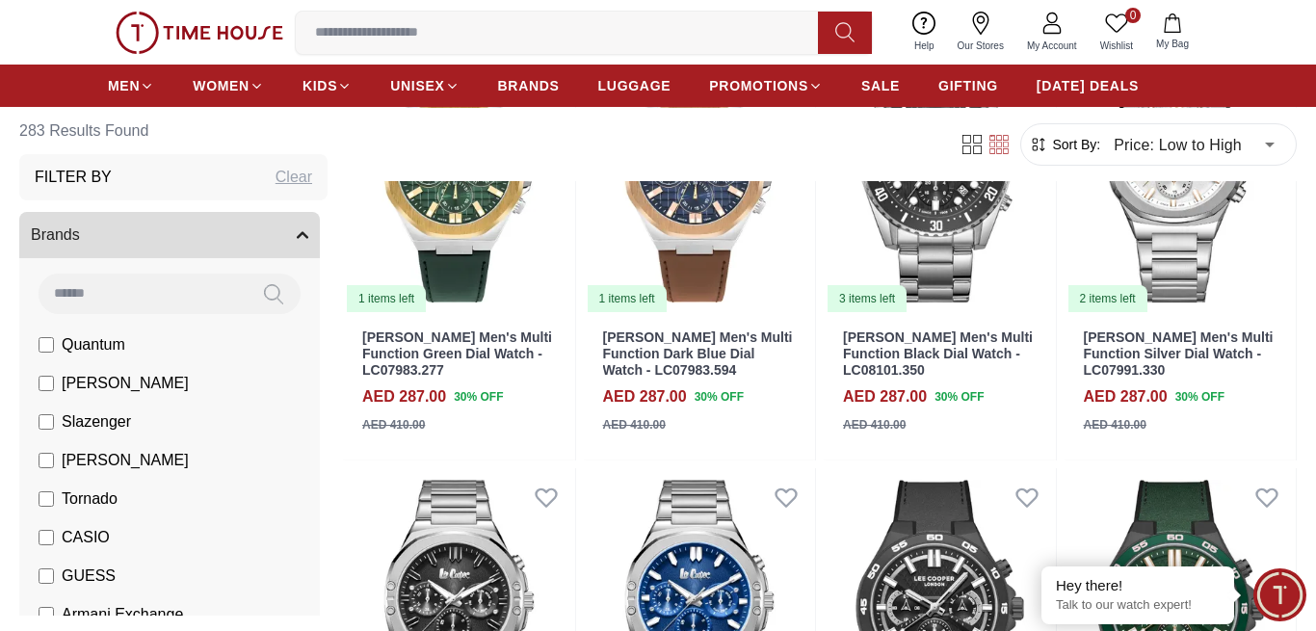
click at [77, 239] on span "Brands" at bounding box center [55, 234] width 49 height 23
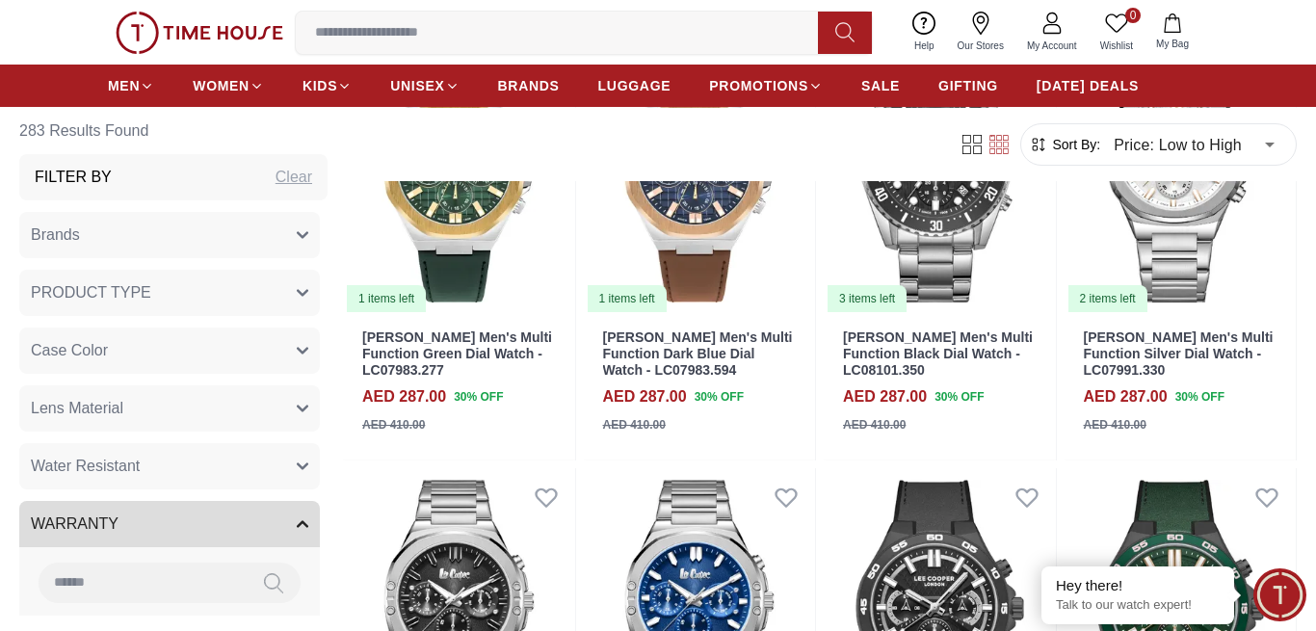
click at [77, 239] on span "Brands" at bounding box center [55, 234] width 49 height 23
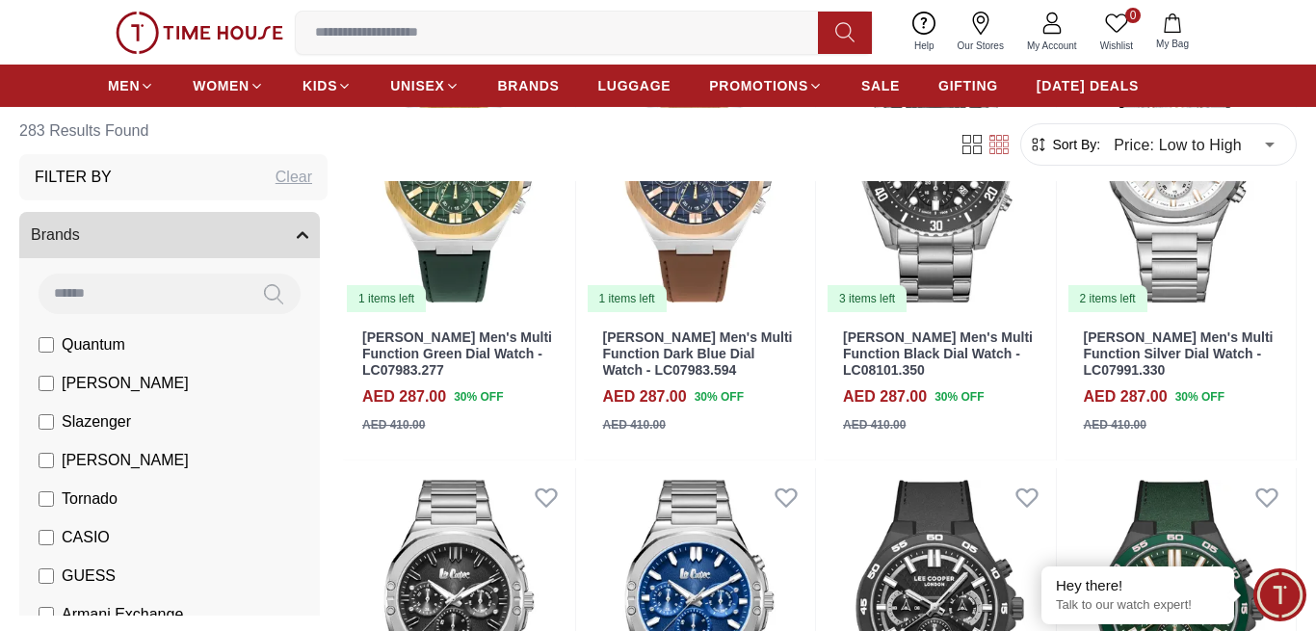
click at [143, 236] on button "Brands" at bounding box center [169, 235] width 300 height 46
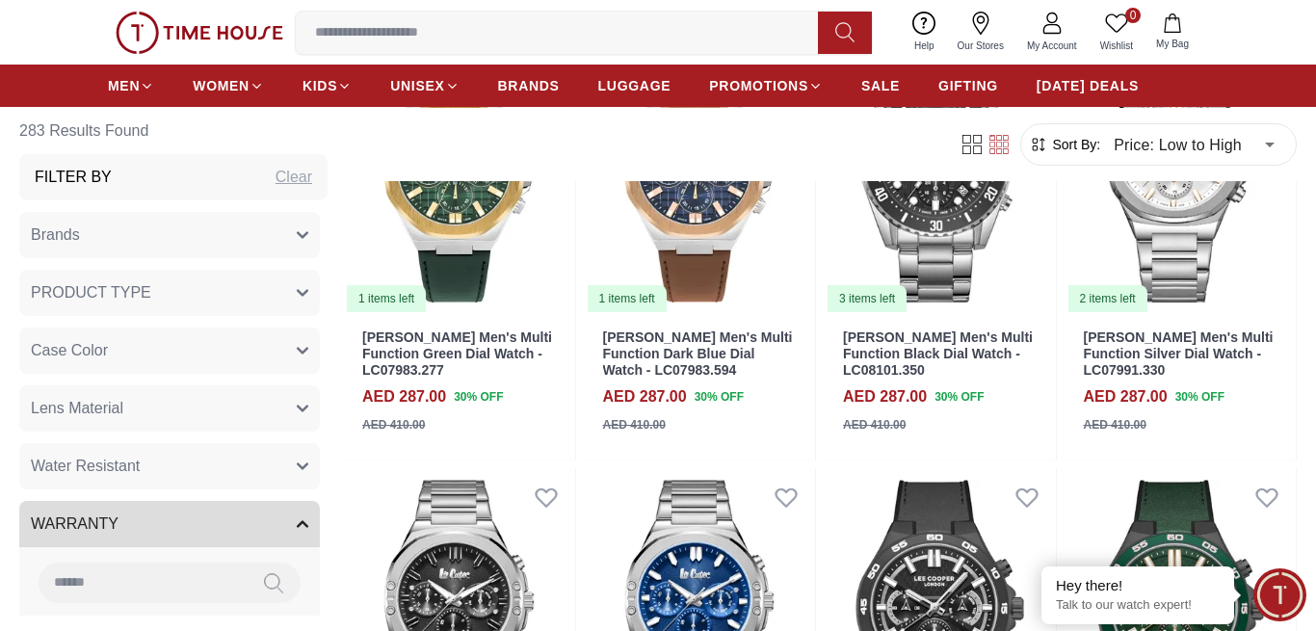
click at [134, 287] on span "PRODUCT TYPE" at bounding box center [91, 292] width 120 height 23
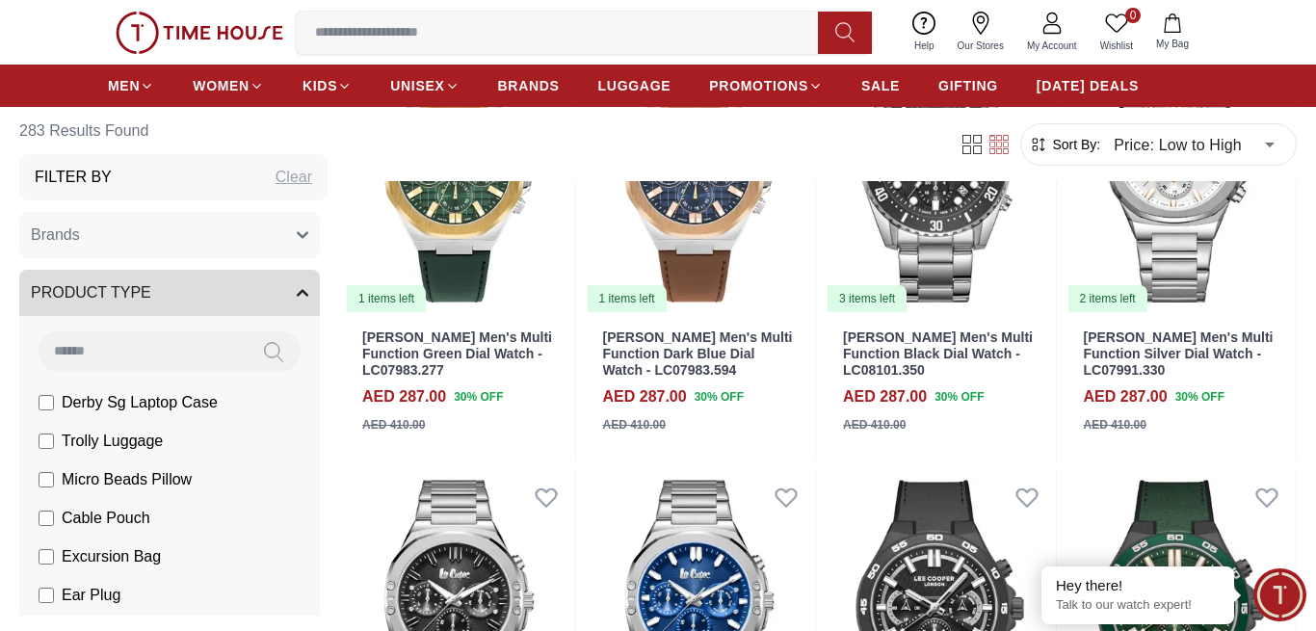
click at [133, 287] on span "PRODUCT TYPE" at bounding box center [91, 292] width 120 height 23
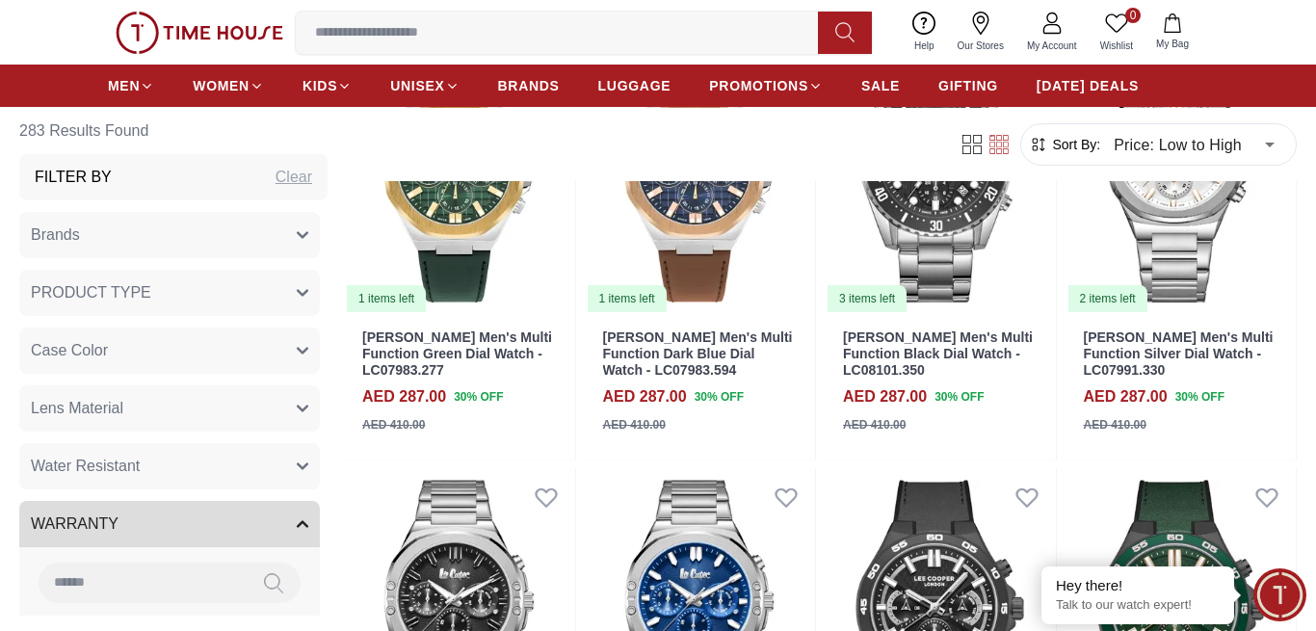
click at [114, 360] on button "Case Color" at bounding box center [169, 350] width 300 height 46
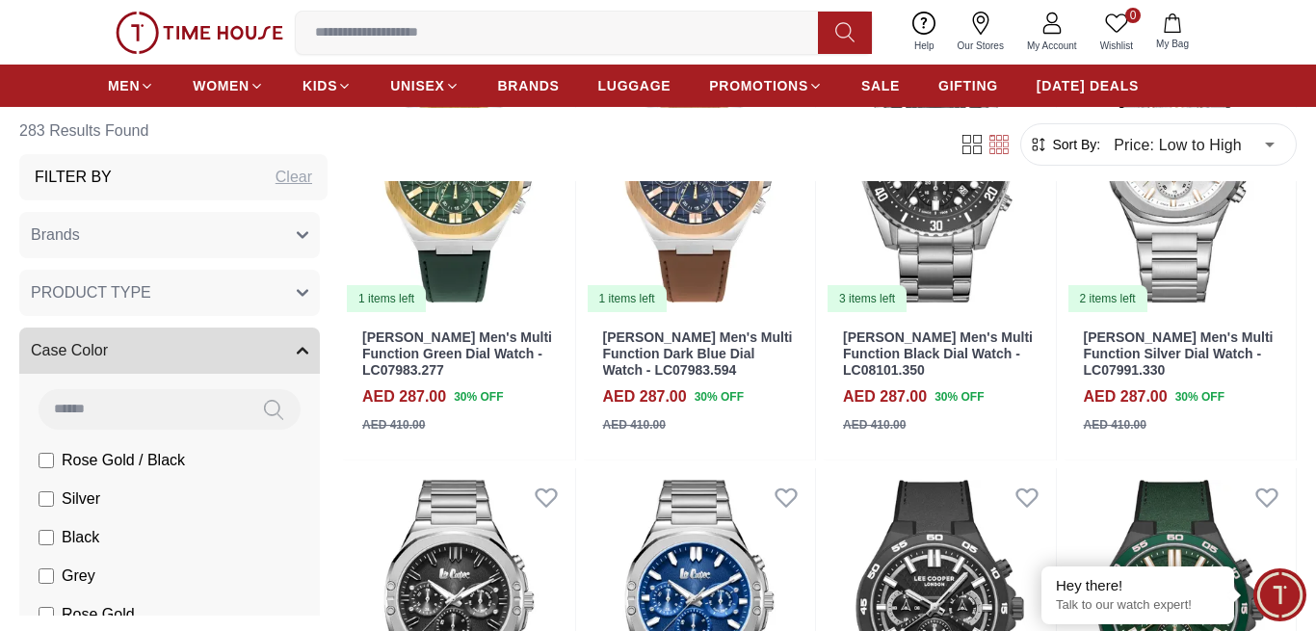
click at [114, 360] on button "Case Color" at bounding box center [169, 350] width 300 height 46
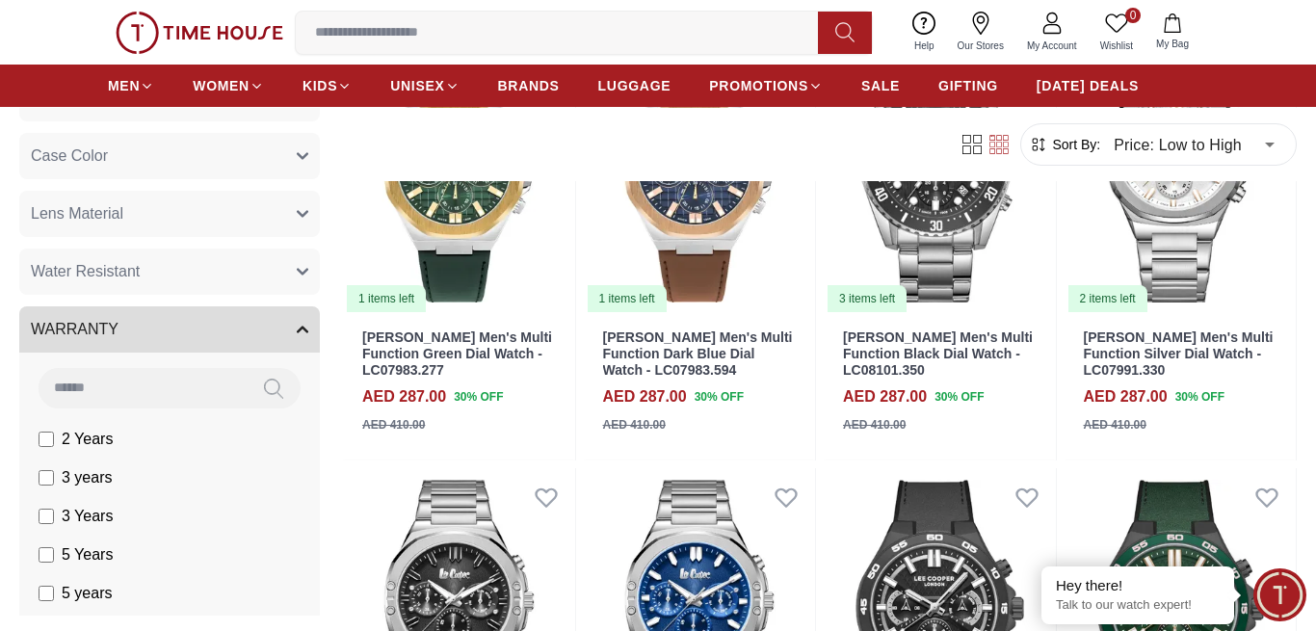
scroll to position [196, 0]
click at [187, 342] on button "WARRANTY" at bounding box center [169, 327] width 300 height 46
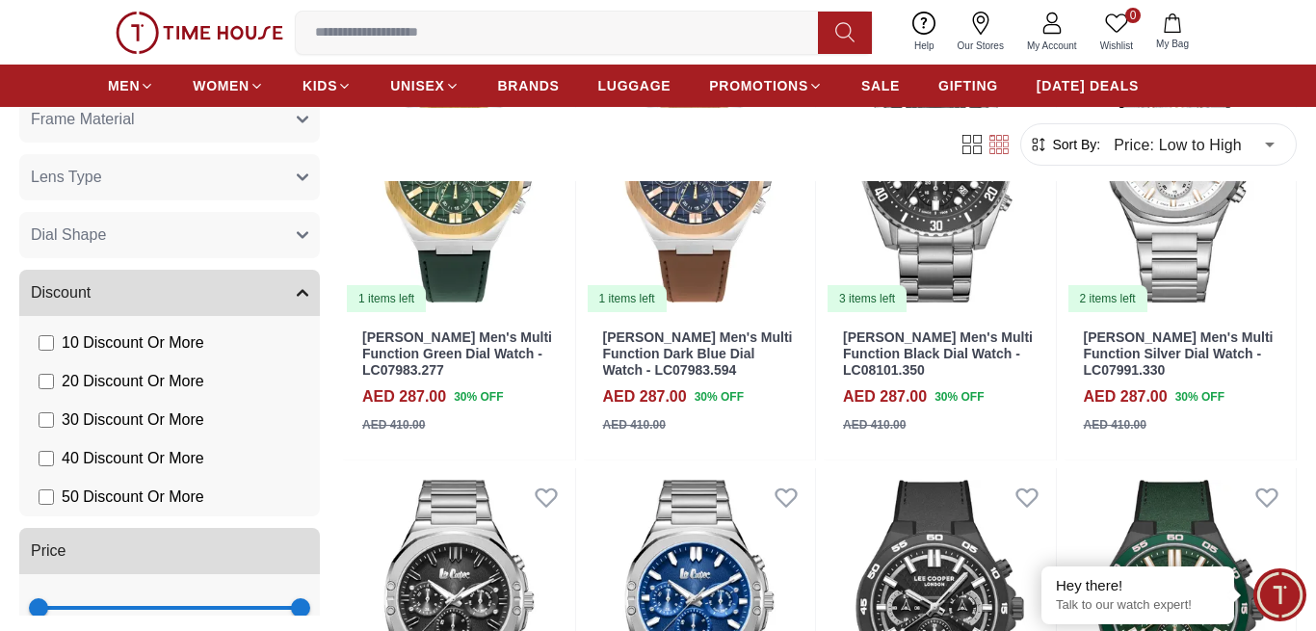
scroll to position [1404, 0]
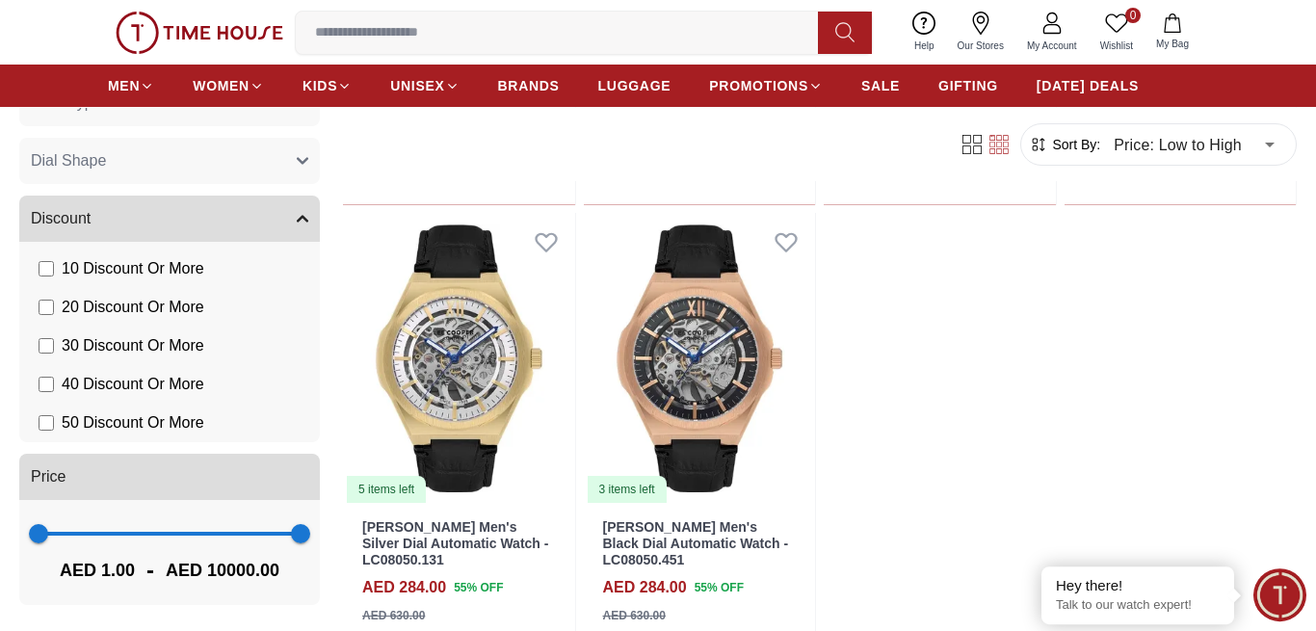
scroll to position [982, 0]
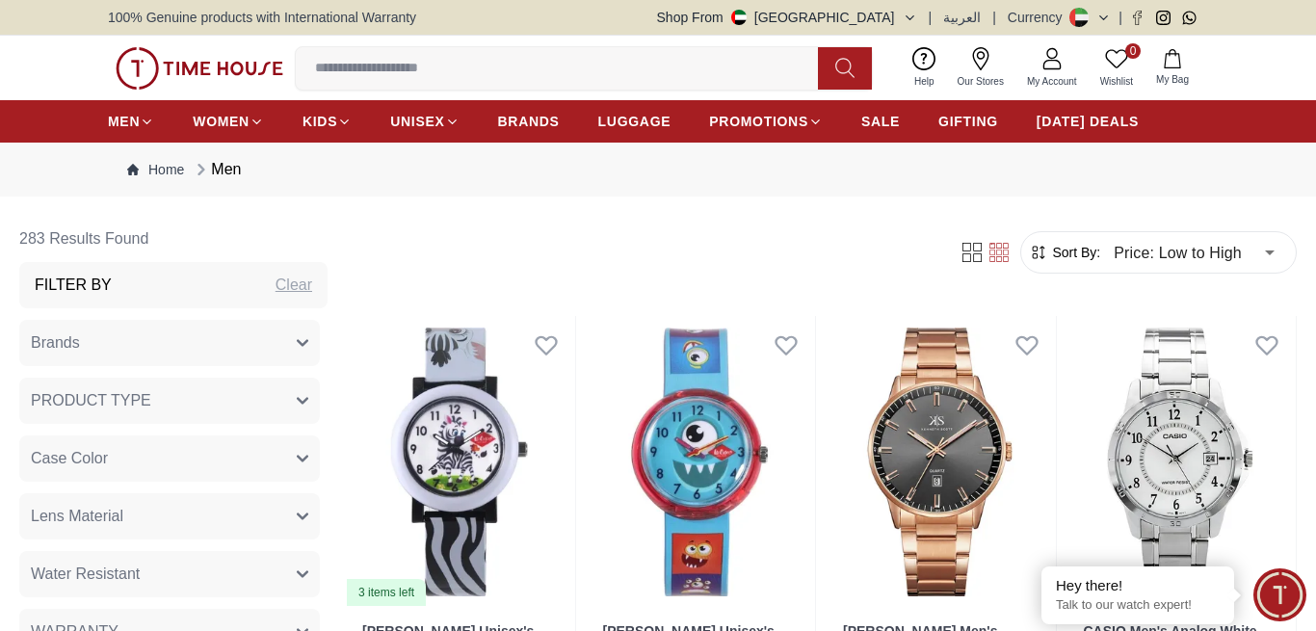
click at [157, 72] on img at bounding box center [200, 68] width 168 height 42
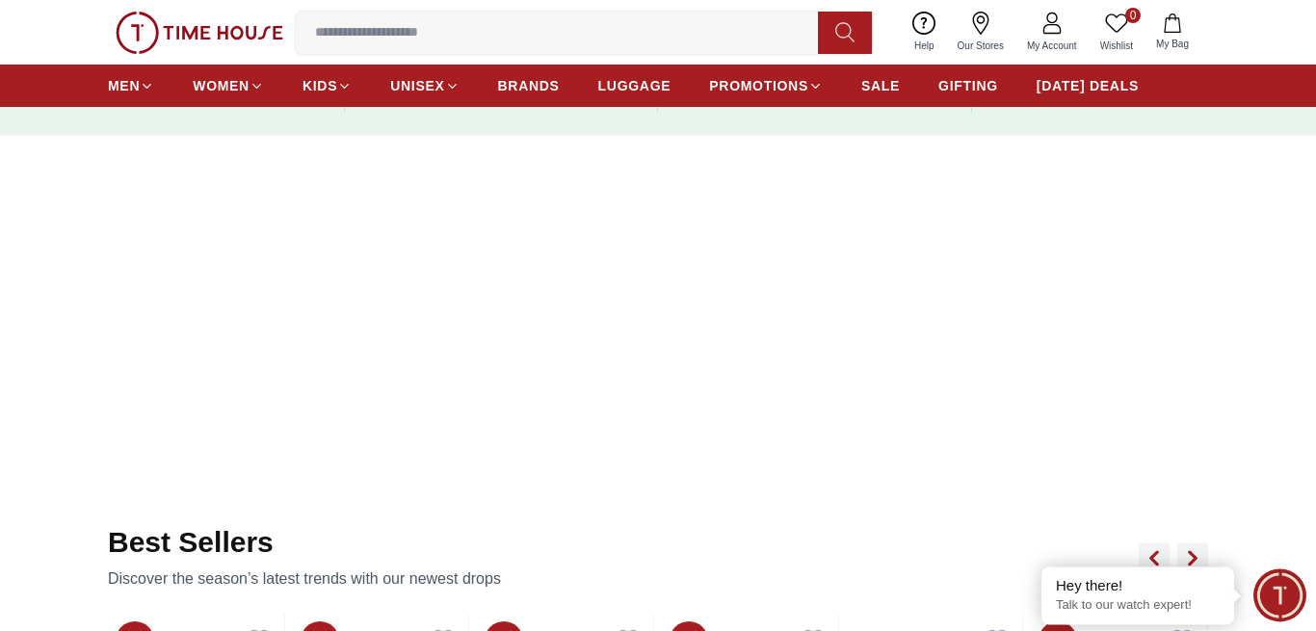
scroll to position [589, 0]
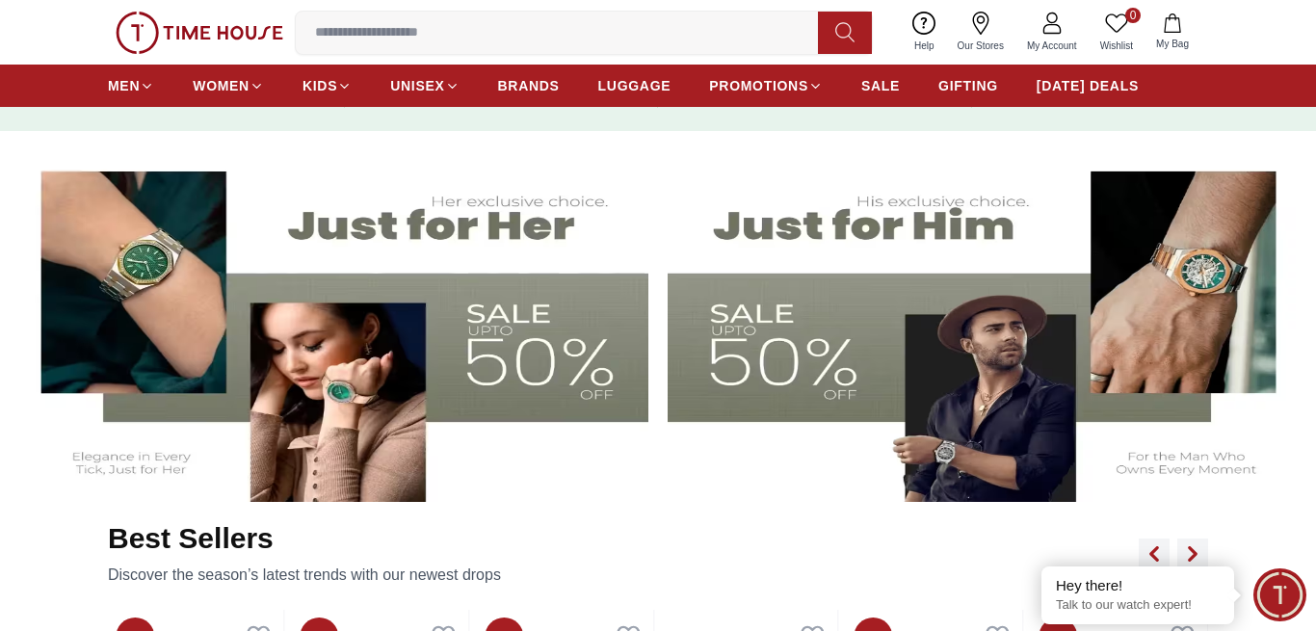
click at [1108, 300] on img at bounding box center [983, 326] width 633 height 352
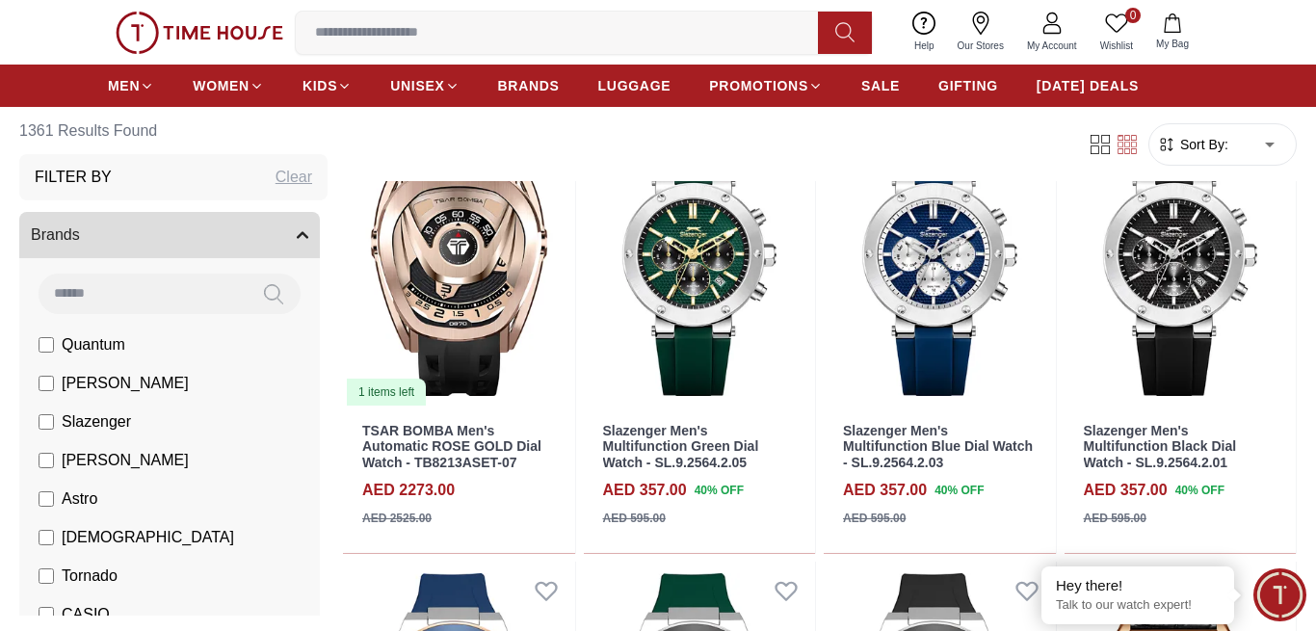
click at [253, 230] on button "Brands" at bounding box center [169, 235] width 300 height 46
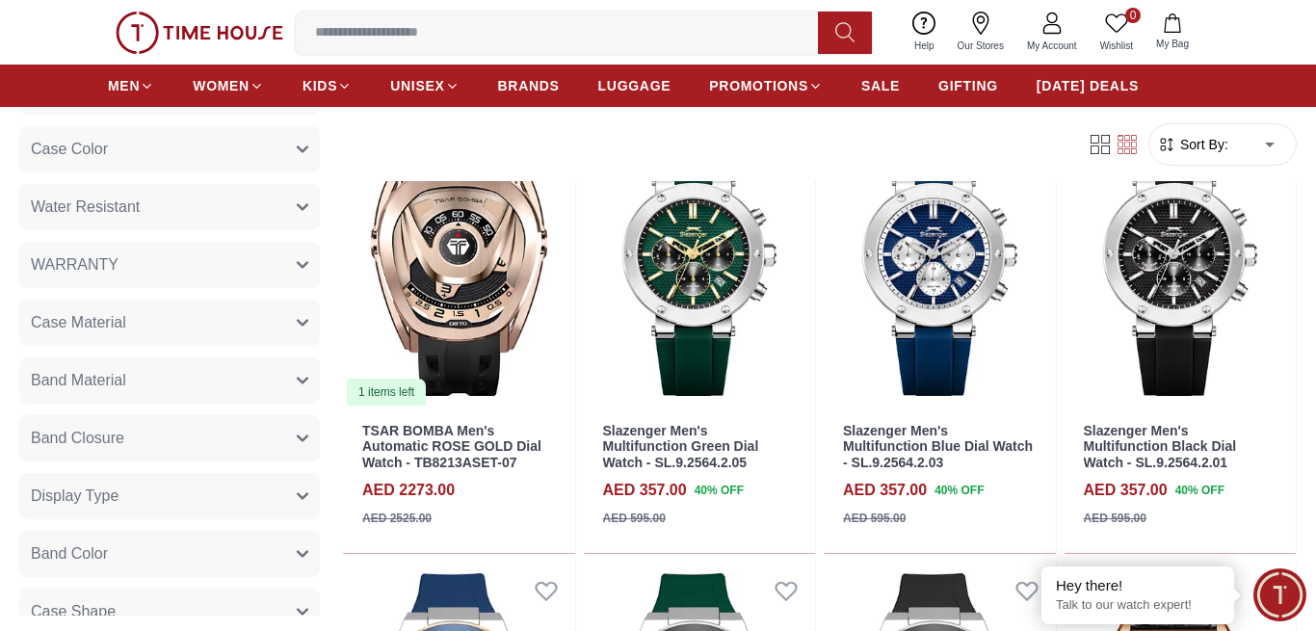
scroll to position [196, 0]
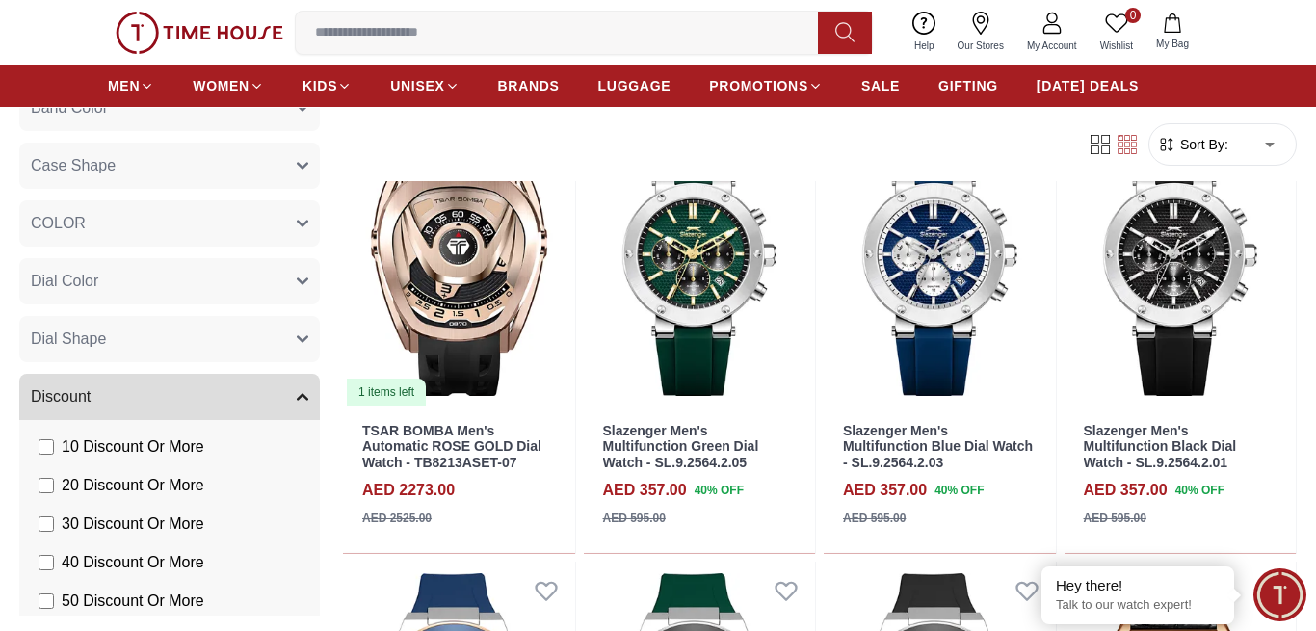
click at [214, 406] on button "Discount" at bounding box center [169, 397] width 300 height 46
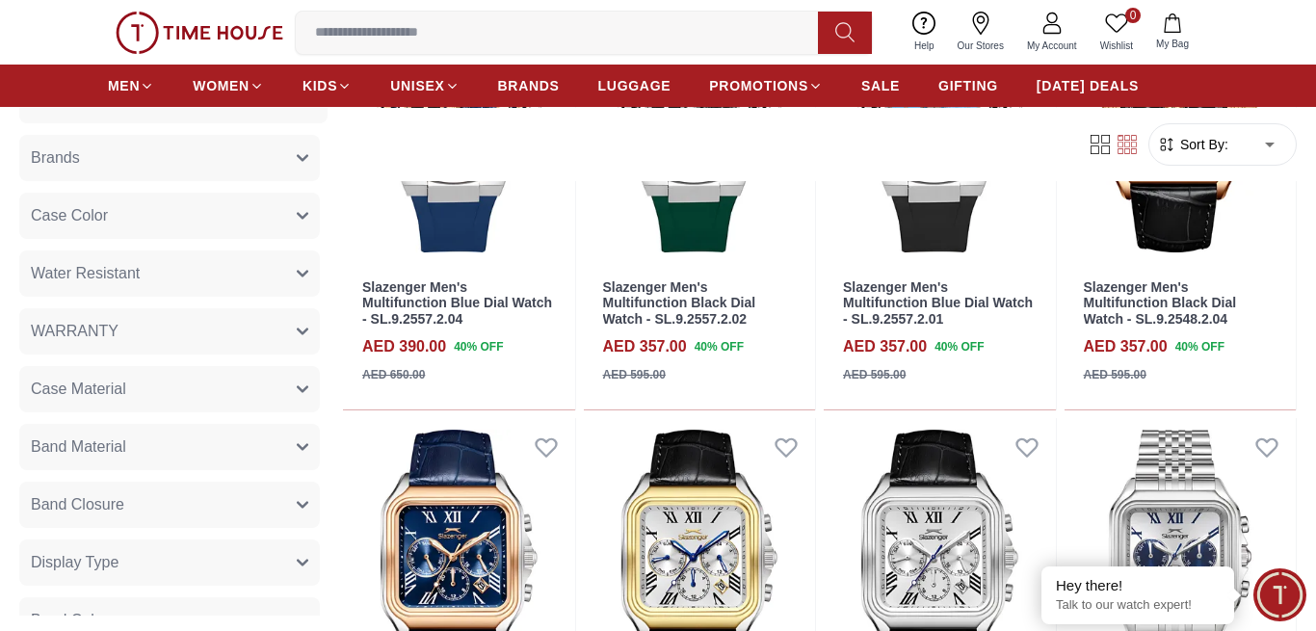
scroll to position [0, 0]
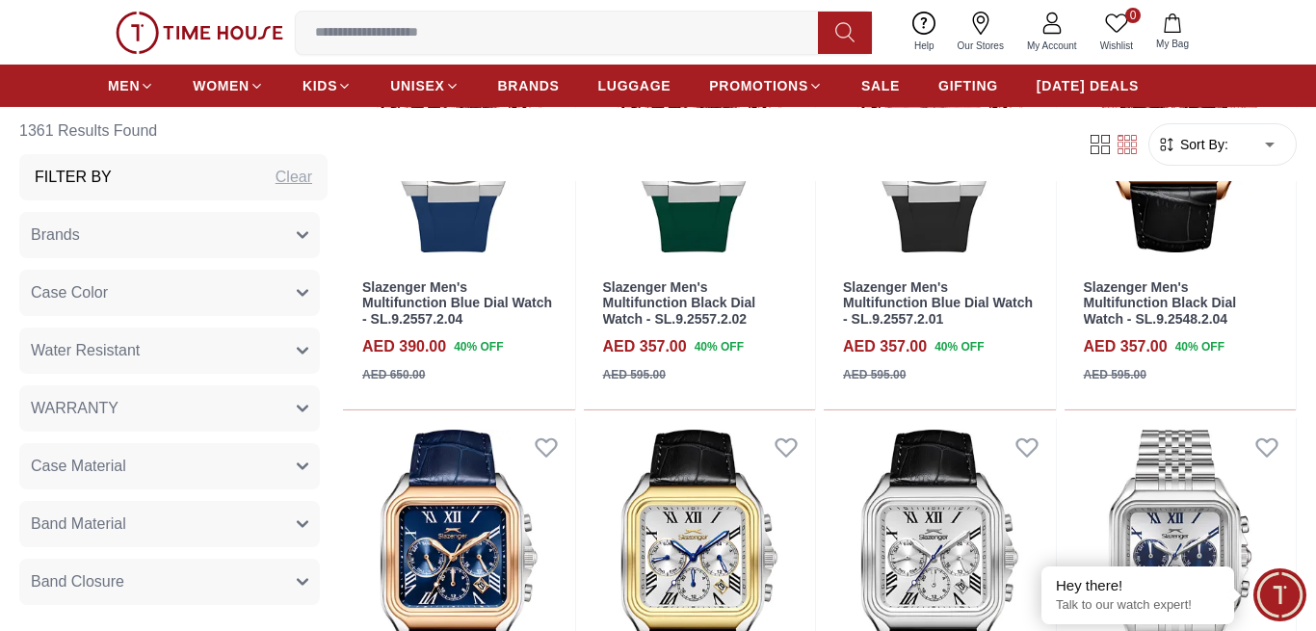
click at [302, 342] on button "Water Resistant" at bounding box center [169, 350] width 300 height 46
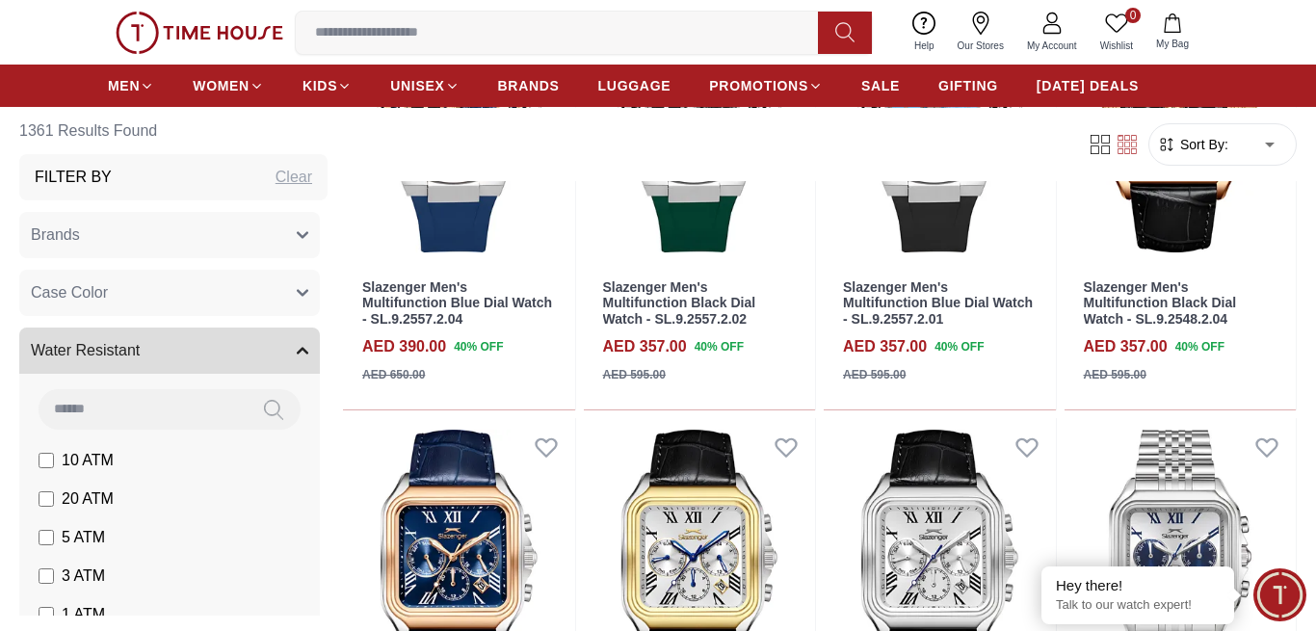
click at [302, 342] on button "Water Resistant" at bounding box center [169, 350] width 300 height 46
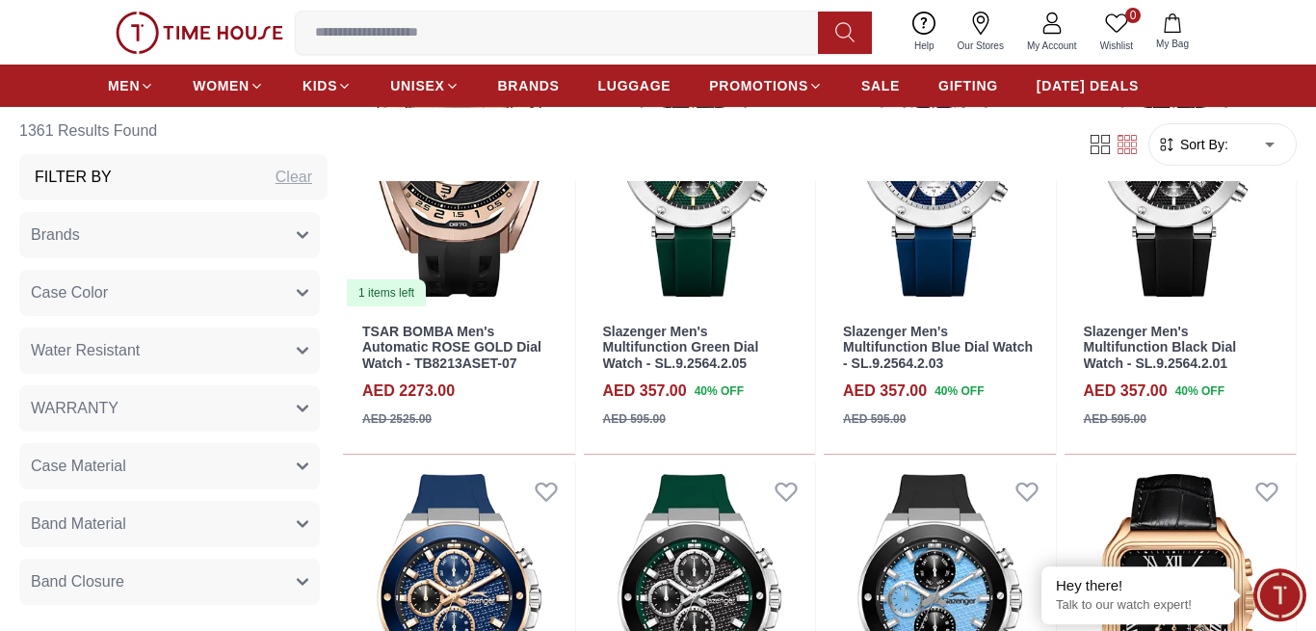
scroll to position [295, 0]
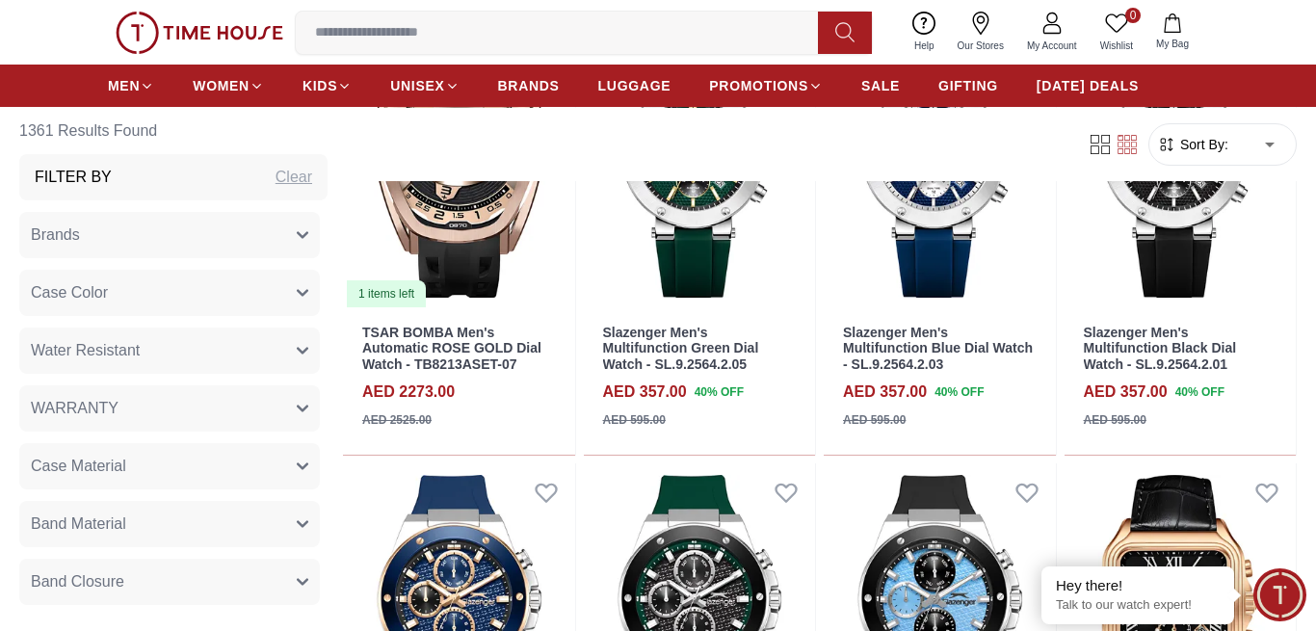
click at [356, 39] on input at bounding box center [564, 32] width 537 height 39
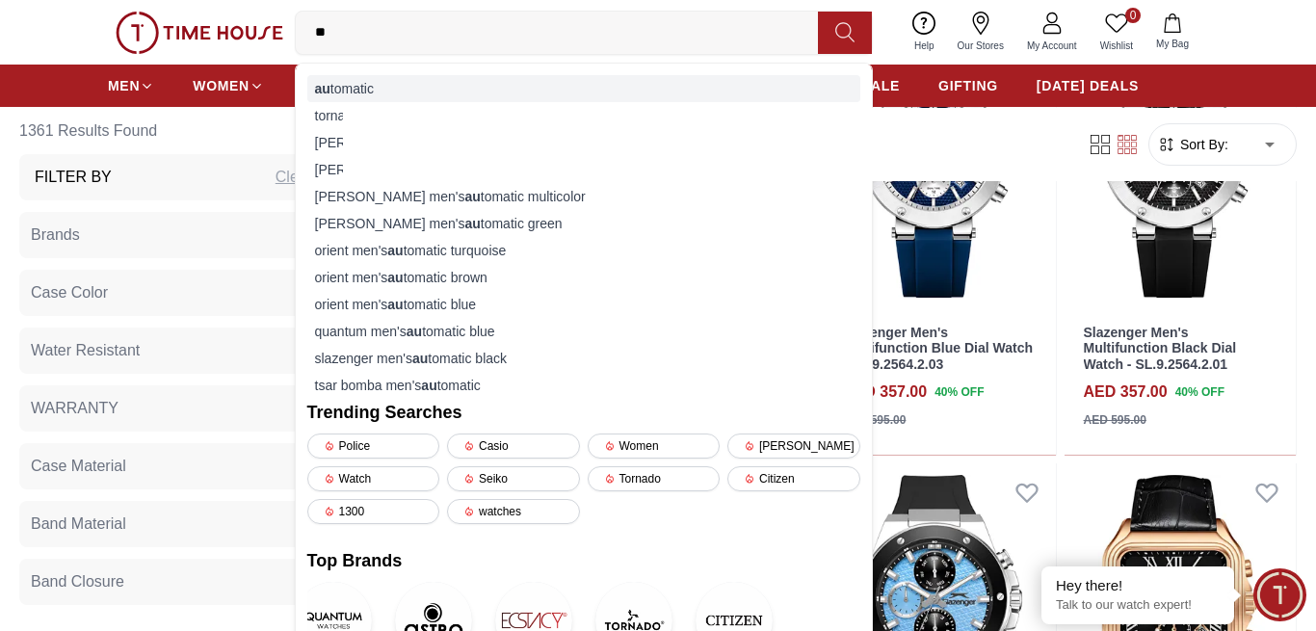
type input "**"
click at [345, 81] on div "au tomatic" at bounding box center [583, 88] width 553 height 27
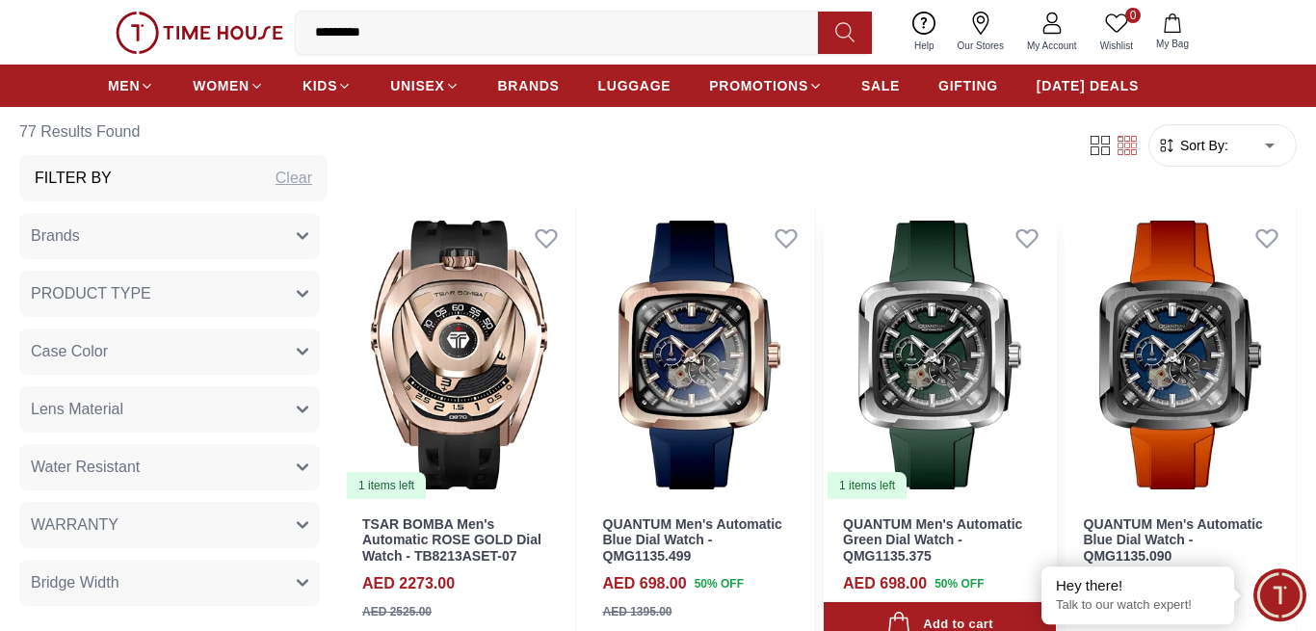
scroll to position [98, 0]
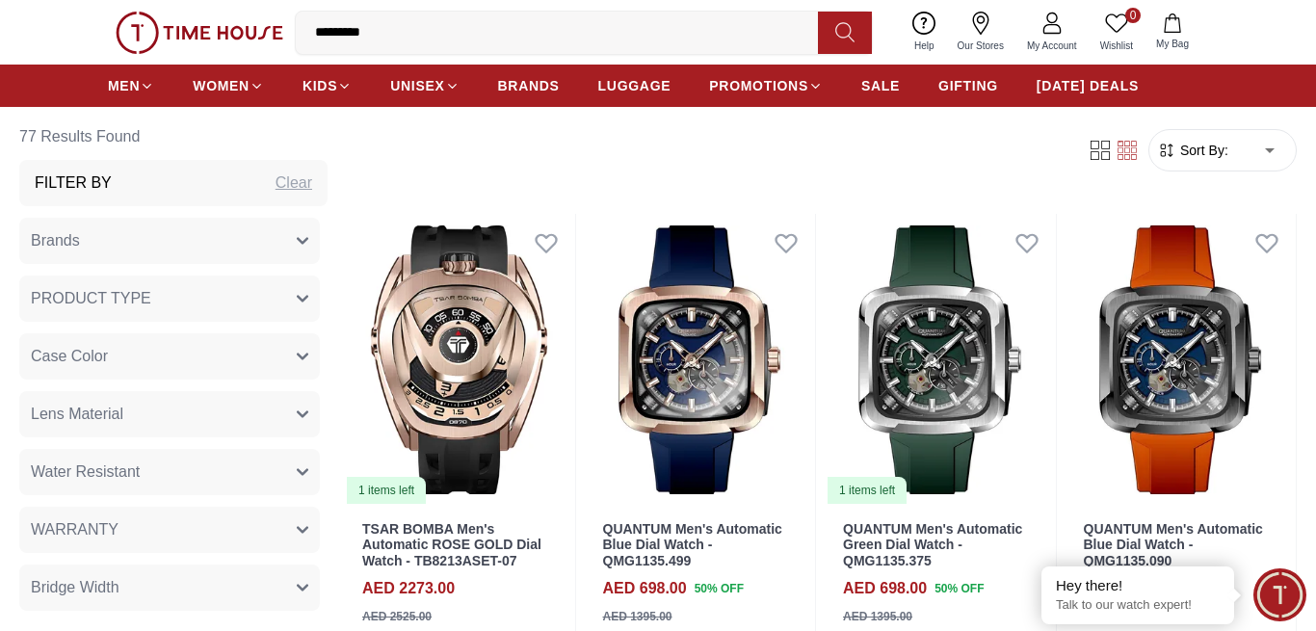
click at [1207, 157] on span "Sort By:" at bounding box center [1202, 150] width 52 height 19
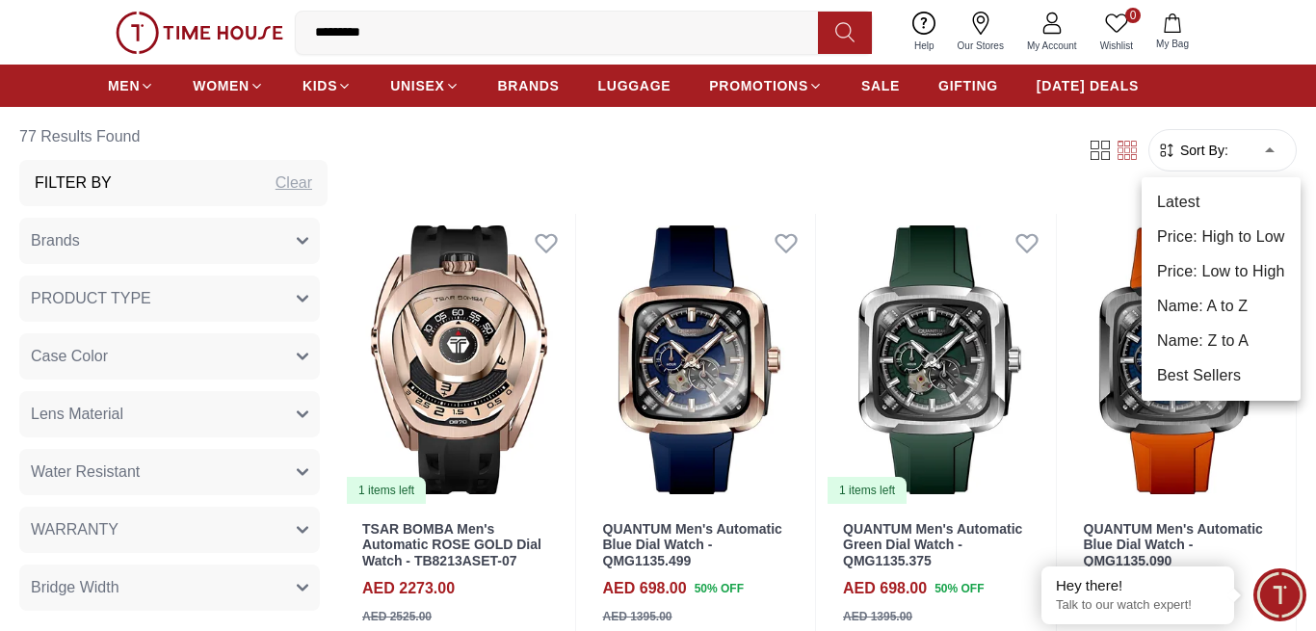
click at [1199, 274] on li "Price: Low to High" at bounding box center [1220, 271] width 159 height 35
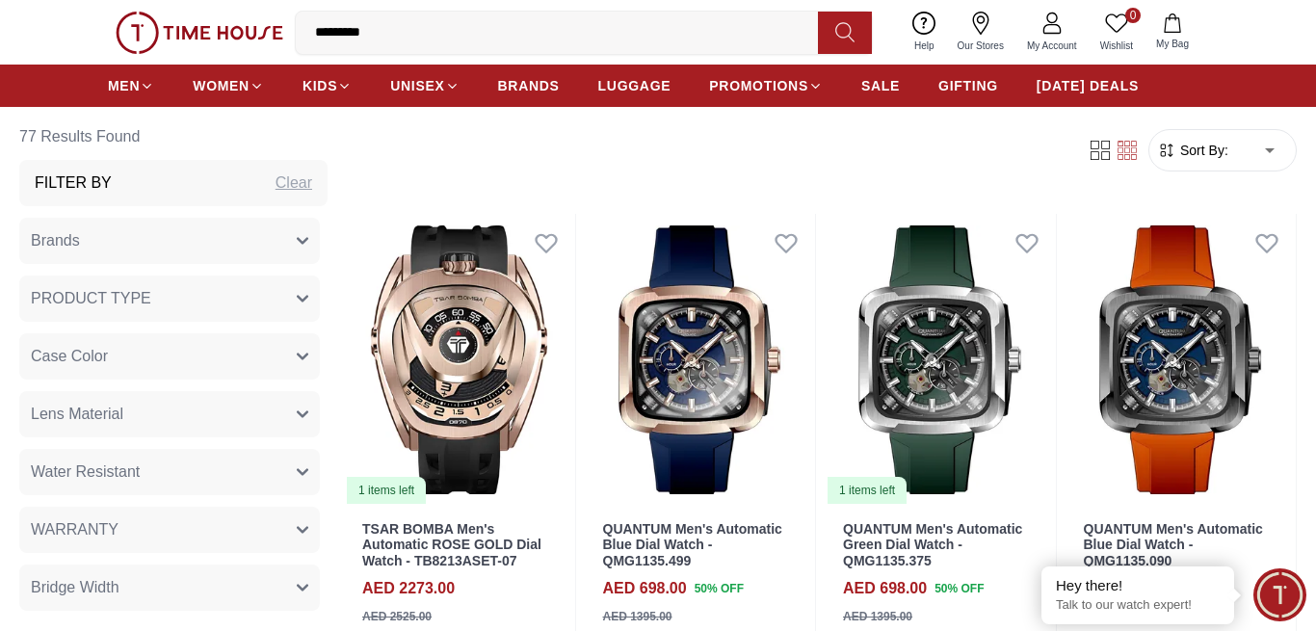
type input "*"
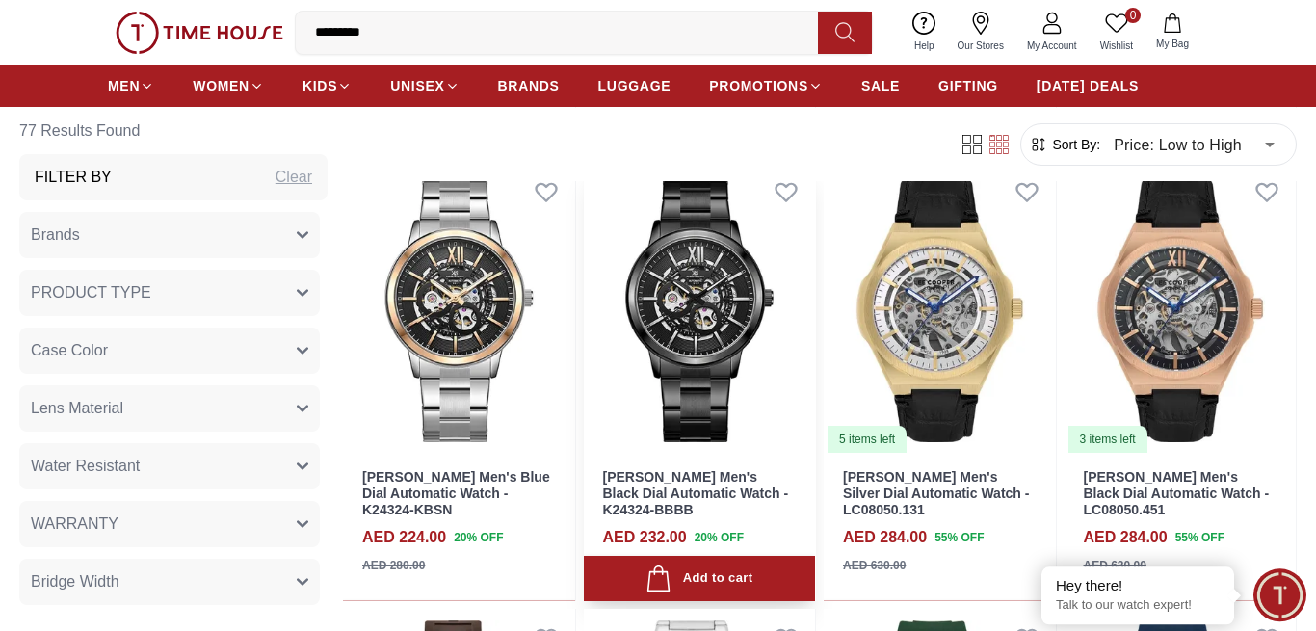
scroll to position [1081, 0]
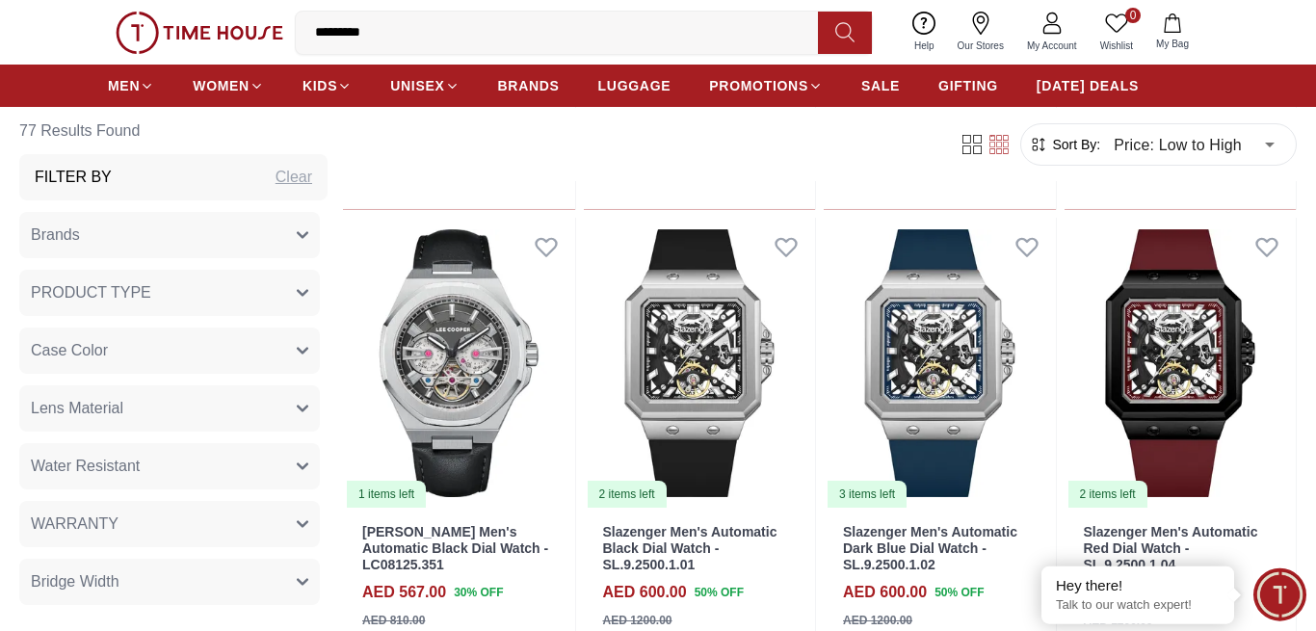
scroll to position [4126, 0]
